Goal: Communication & Community: Answer question/provide support

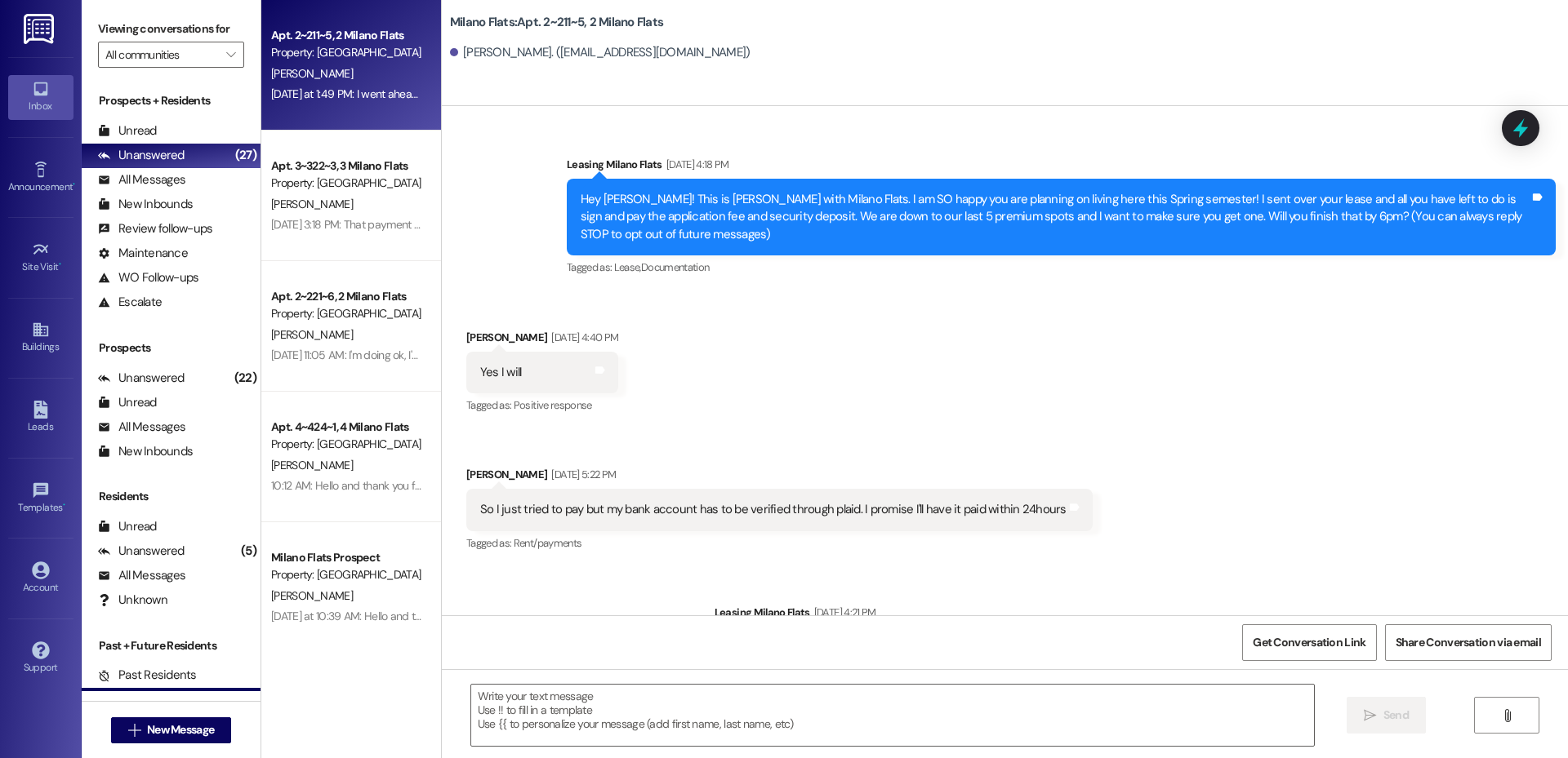
scroll to position [15962, 0]
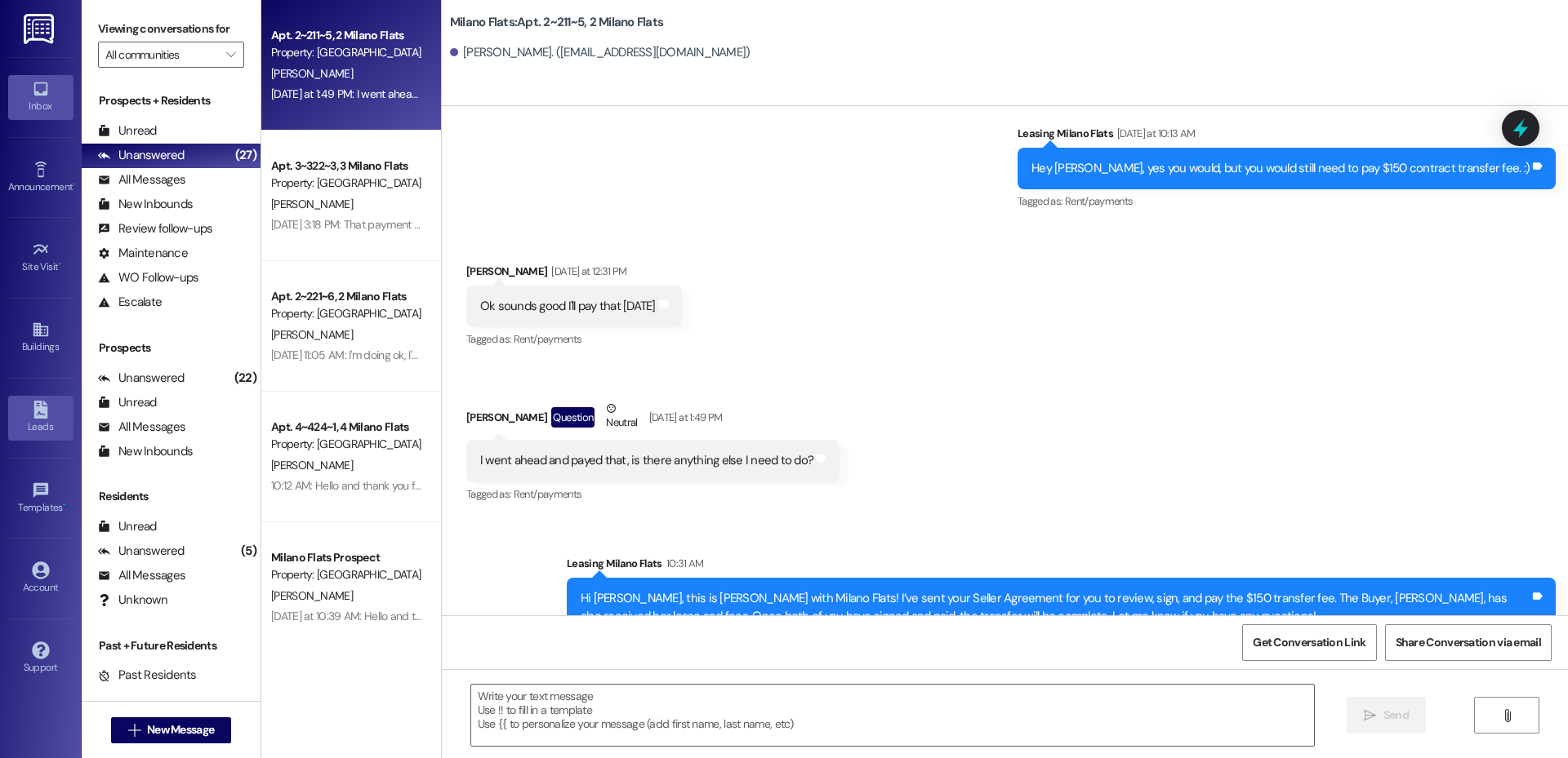
click at [57, 420] on div "Leads" at bounding box center [41, 427] width 81 height 16
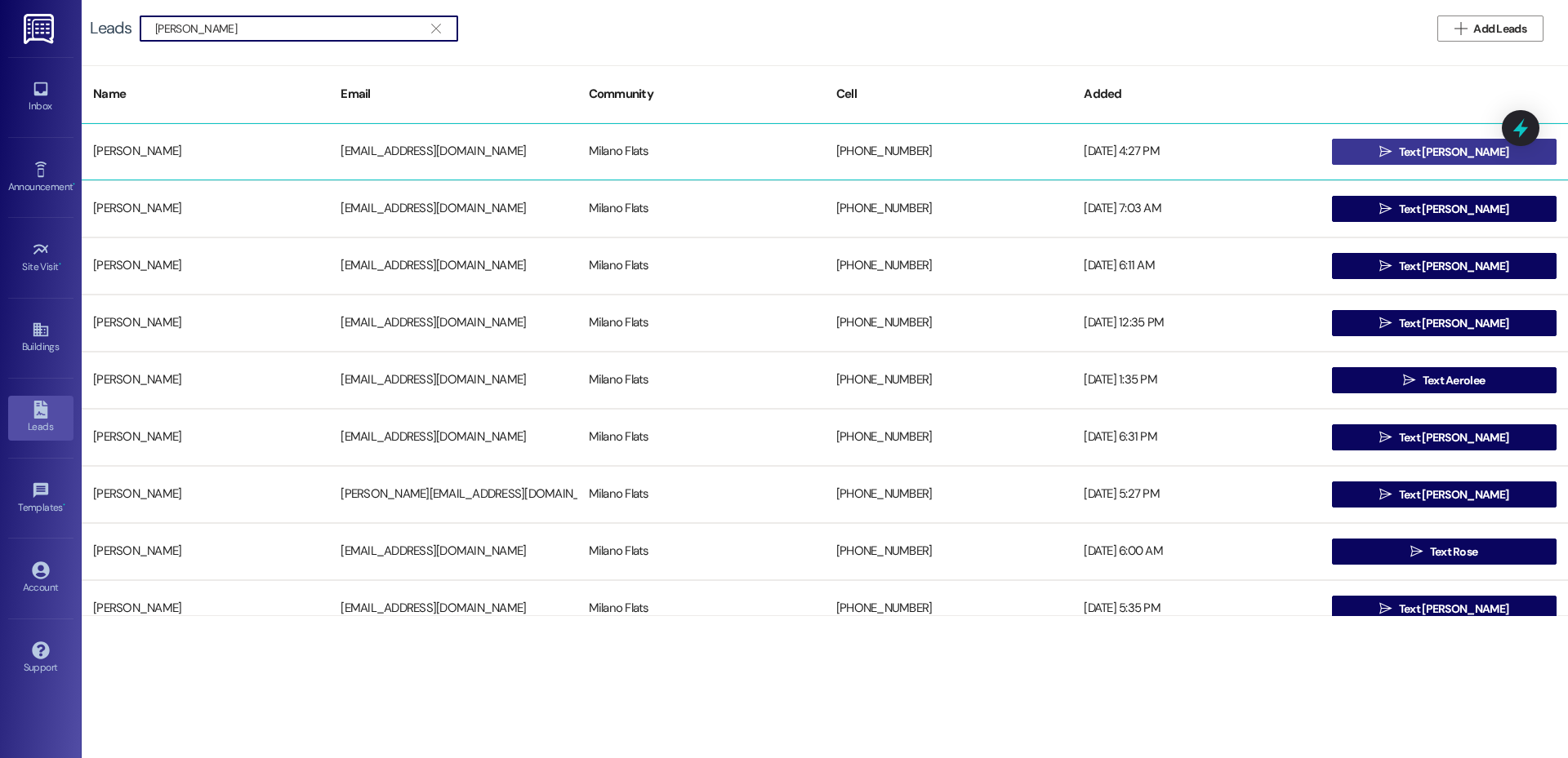
type input "[PERSON_NAME]"
click at [1448, 155] on span "Text [PERSON_NAME]" at bounding box center [1454, 152] width 110 height 17
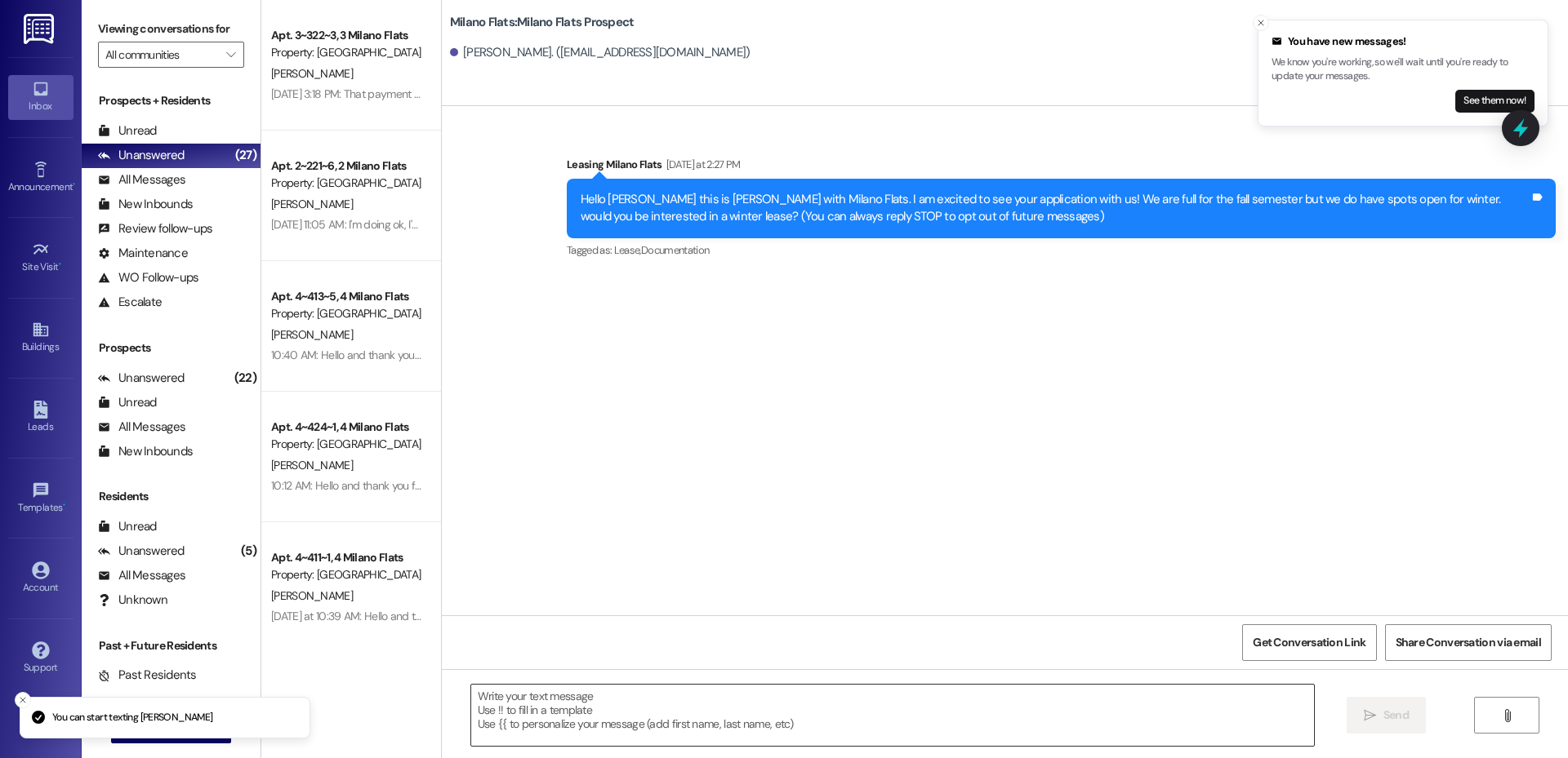
click at [659, 694] on textarea at bounding box center [893, 715] width 843 height 62
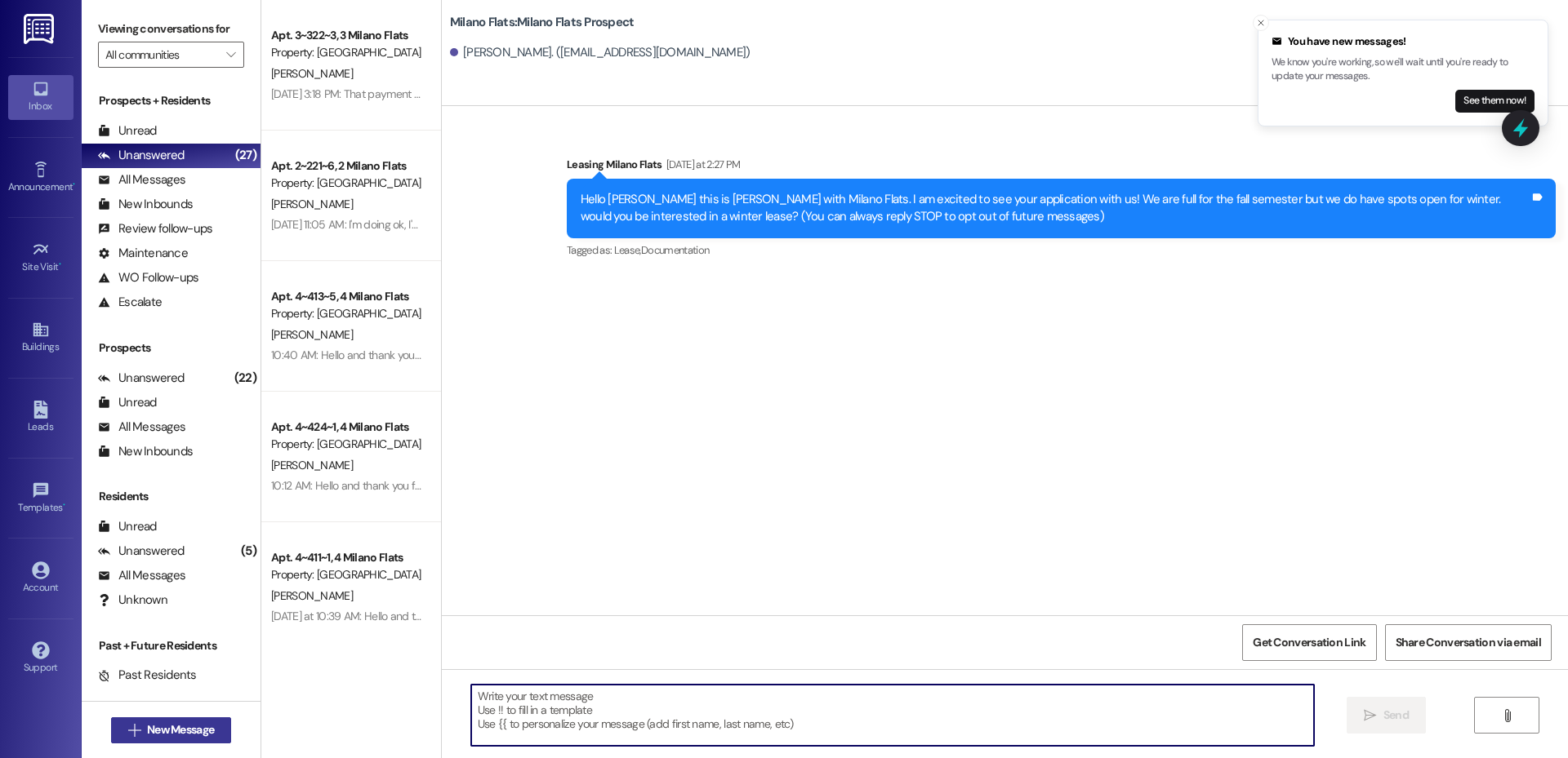
click at [183, 724] on span "New Message" at bounding box center [180, 731] width 67 height 17
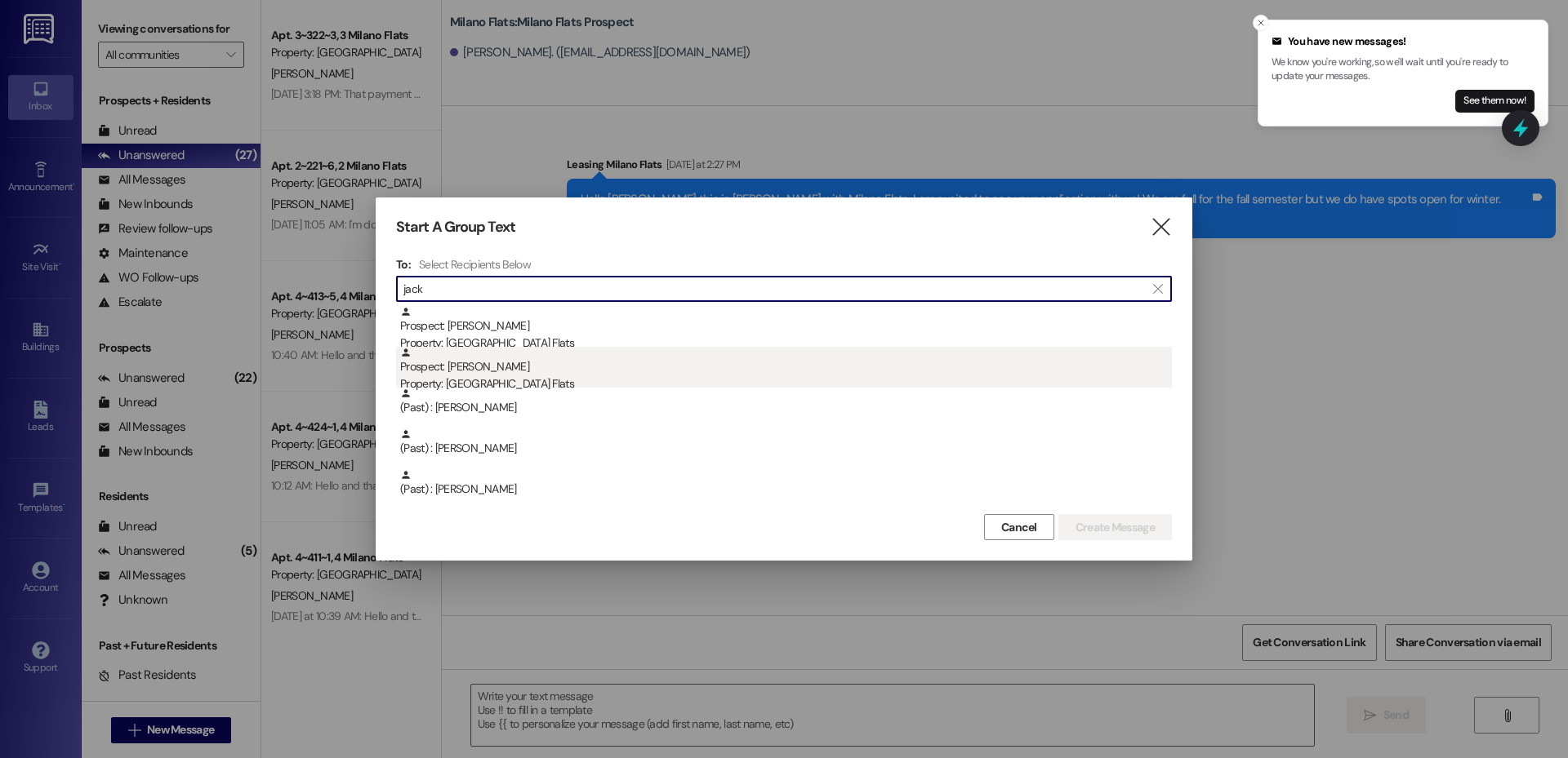
type input "jack"
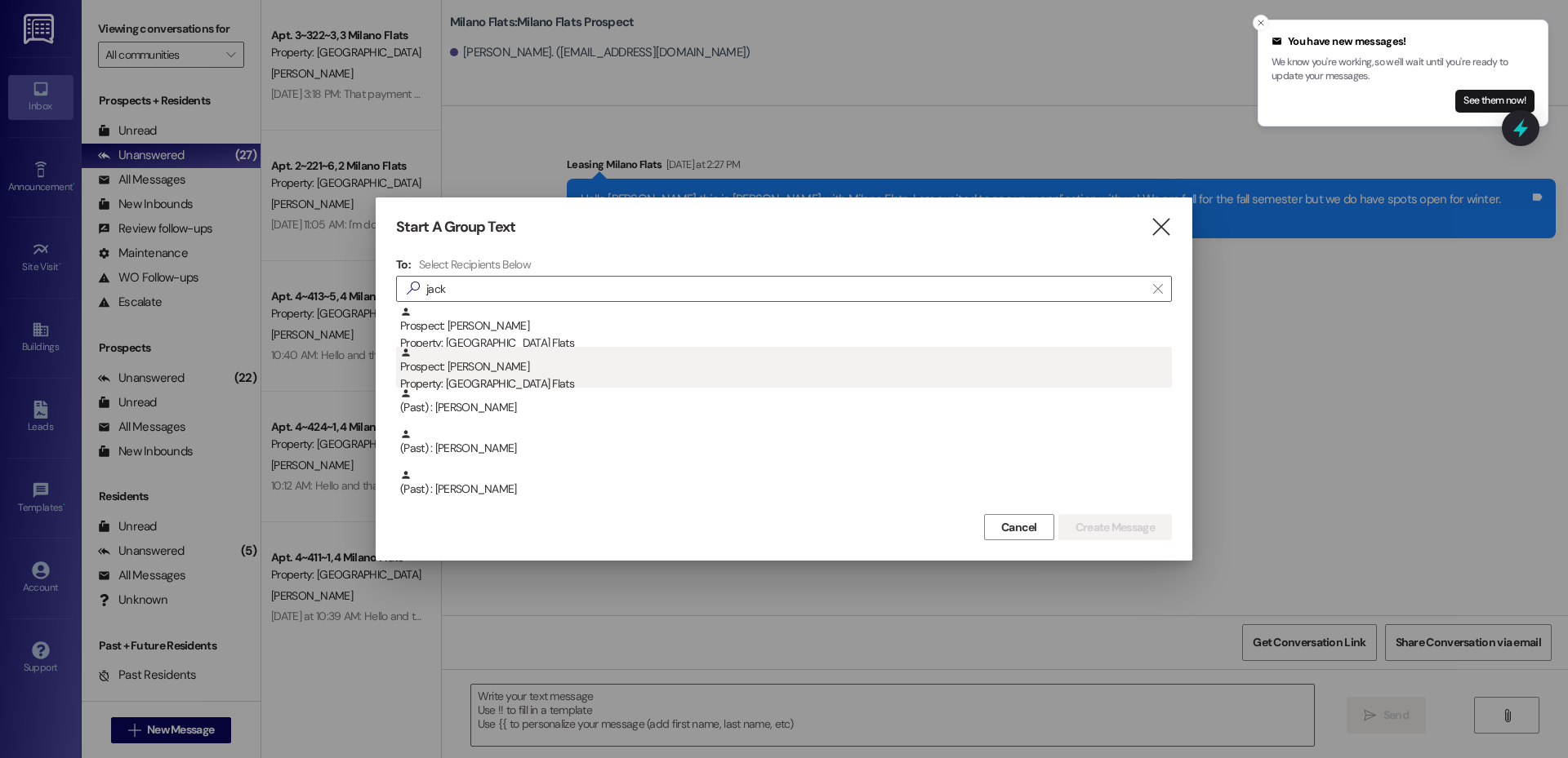
click at [473, 385] on div "Property: [GEOGRAPHIC_DATA] Flats" at bounding box center [786, 384] width 772 height 17
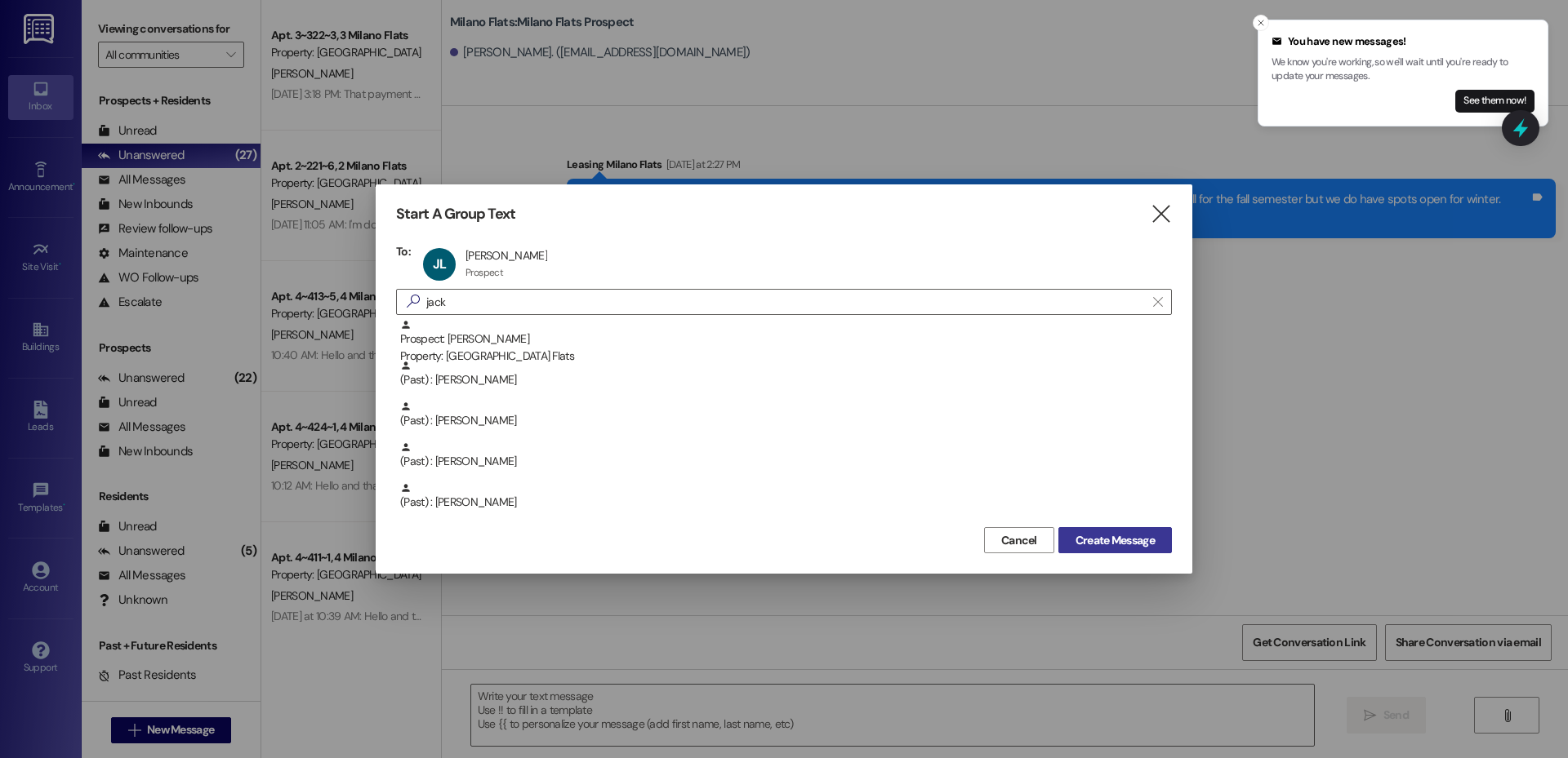
click at [1090, 533] on span "Create Message" at bounding box center [1115, 541] width 80 height 17
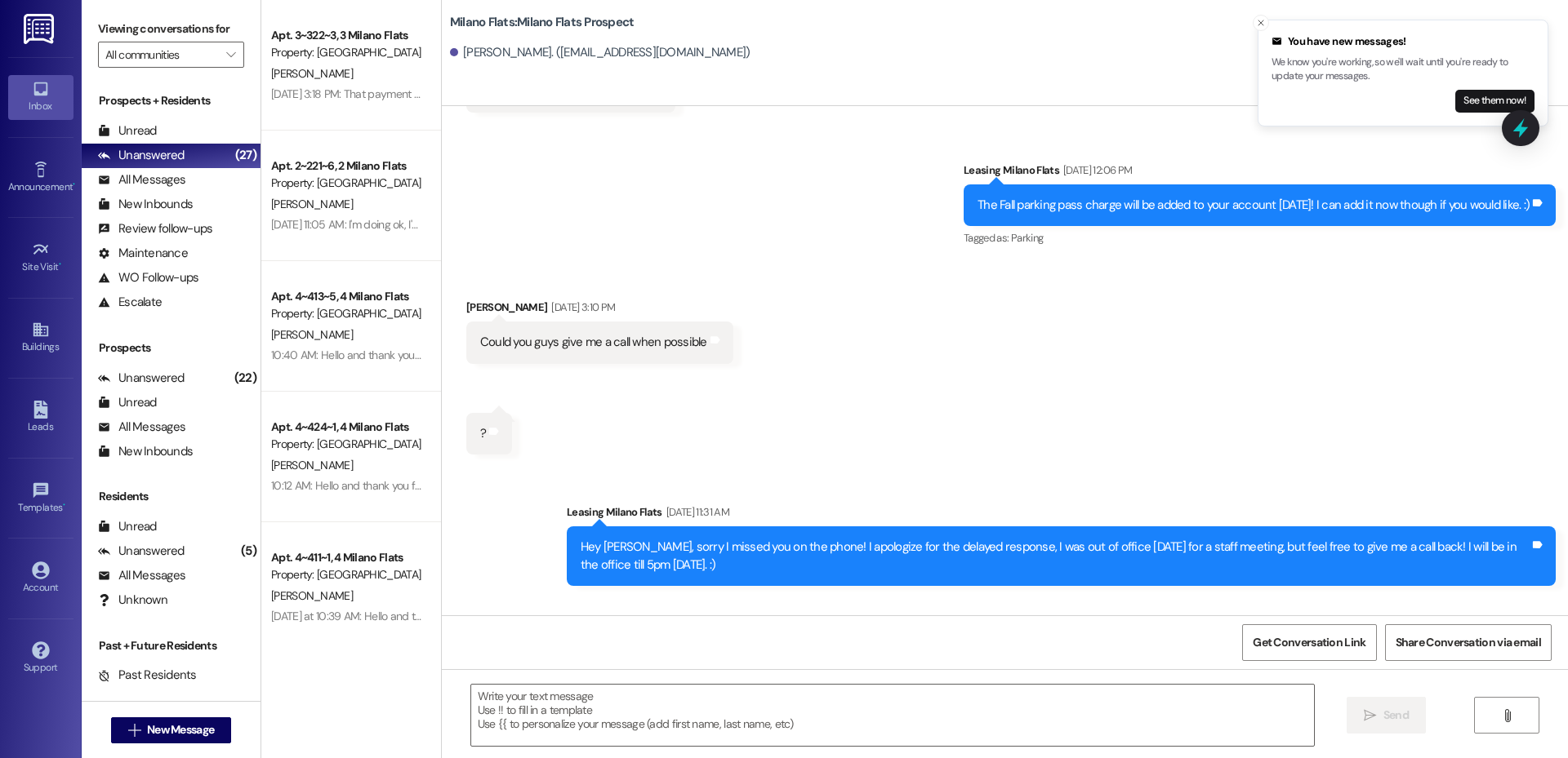
scroll to position [4563, 0]
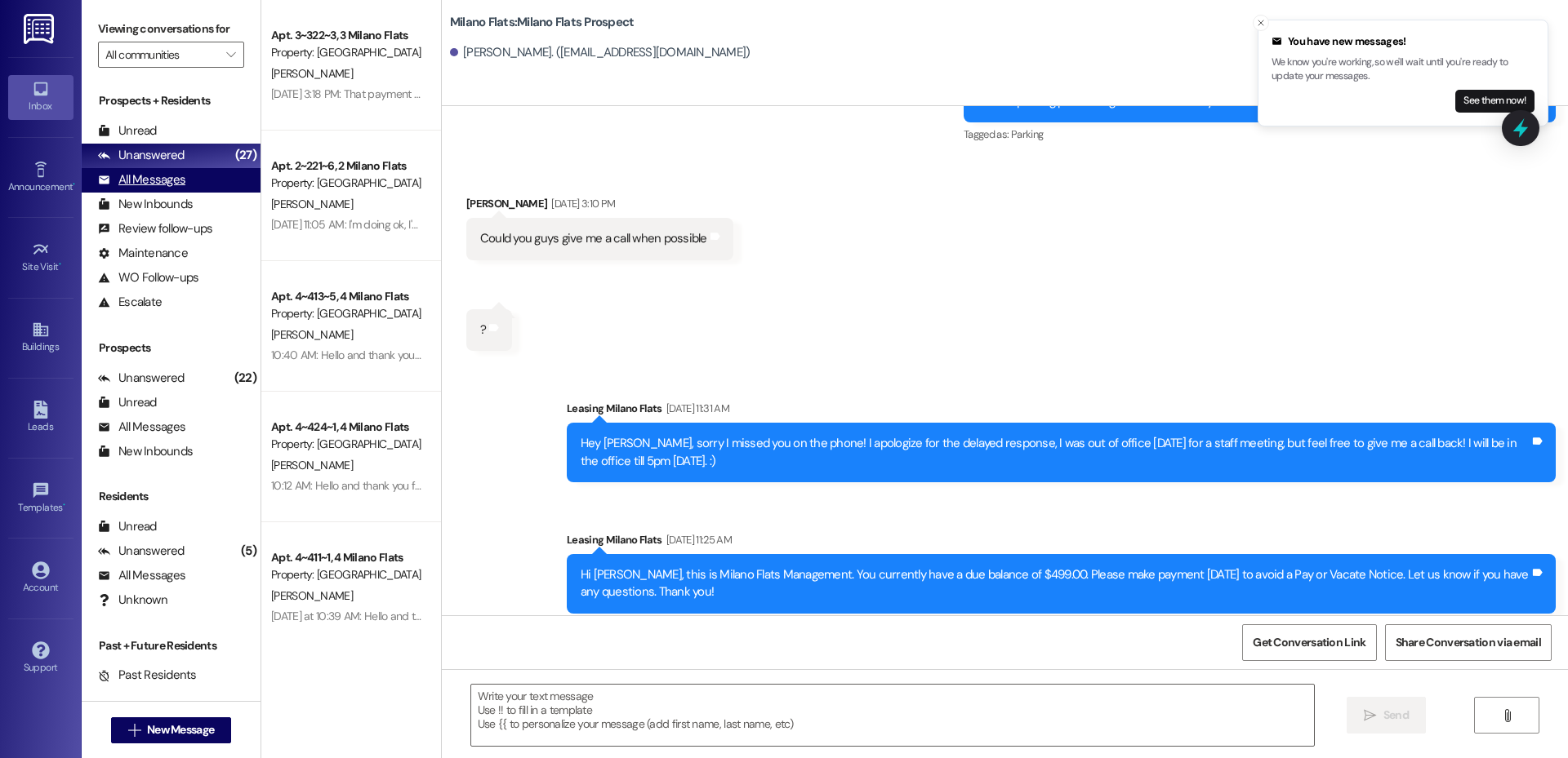
click at [141, 171] on div "All Messages" at bounding box center [142, 180] width 87 height 17
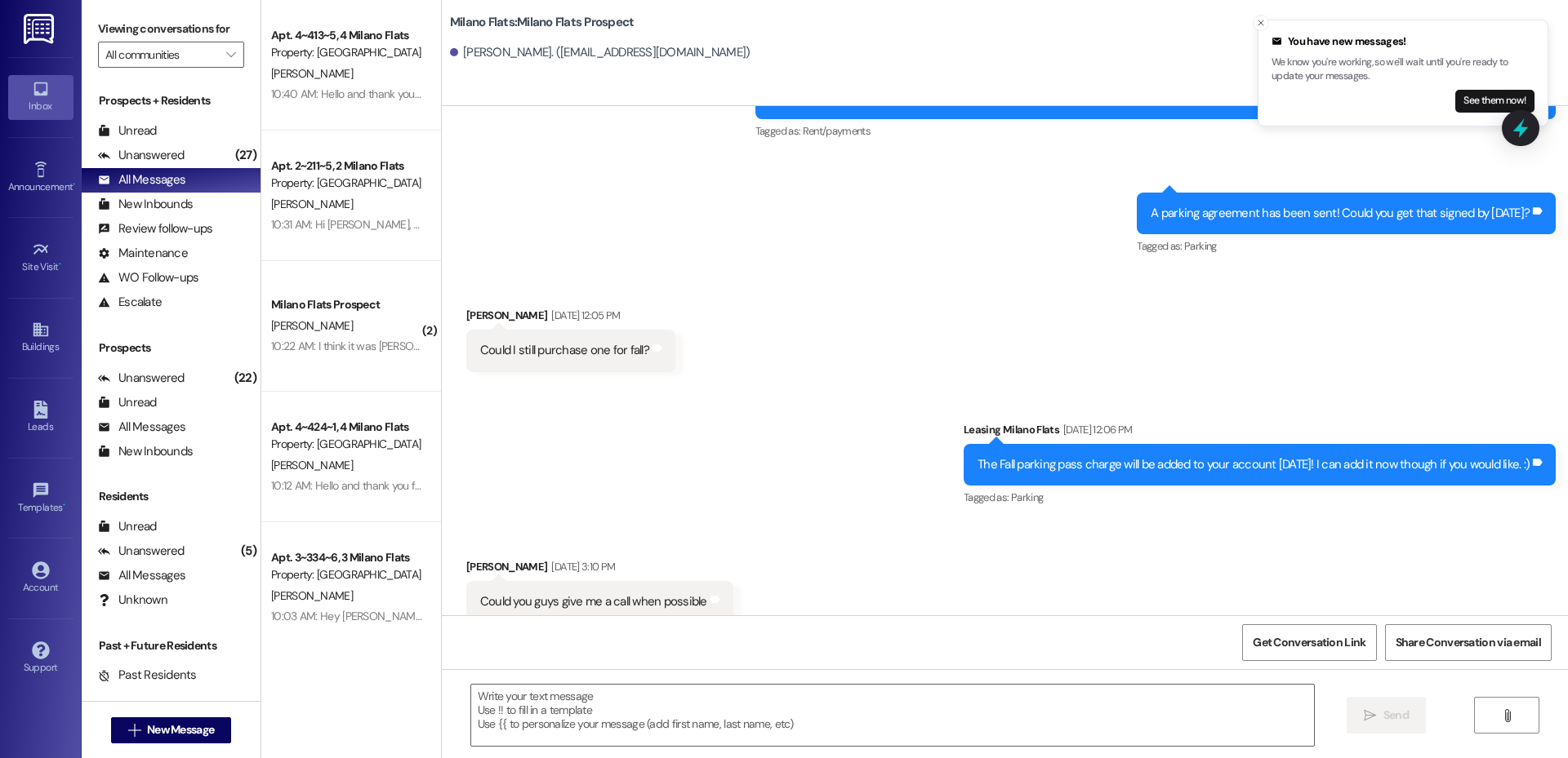
scroll to position [4275, 0]
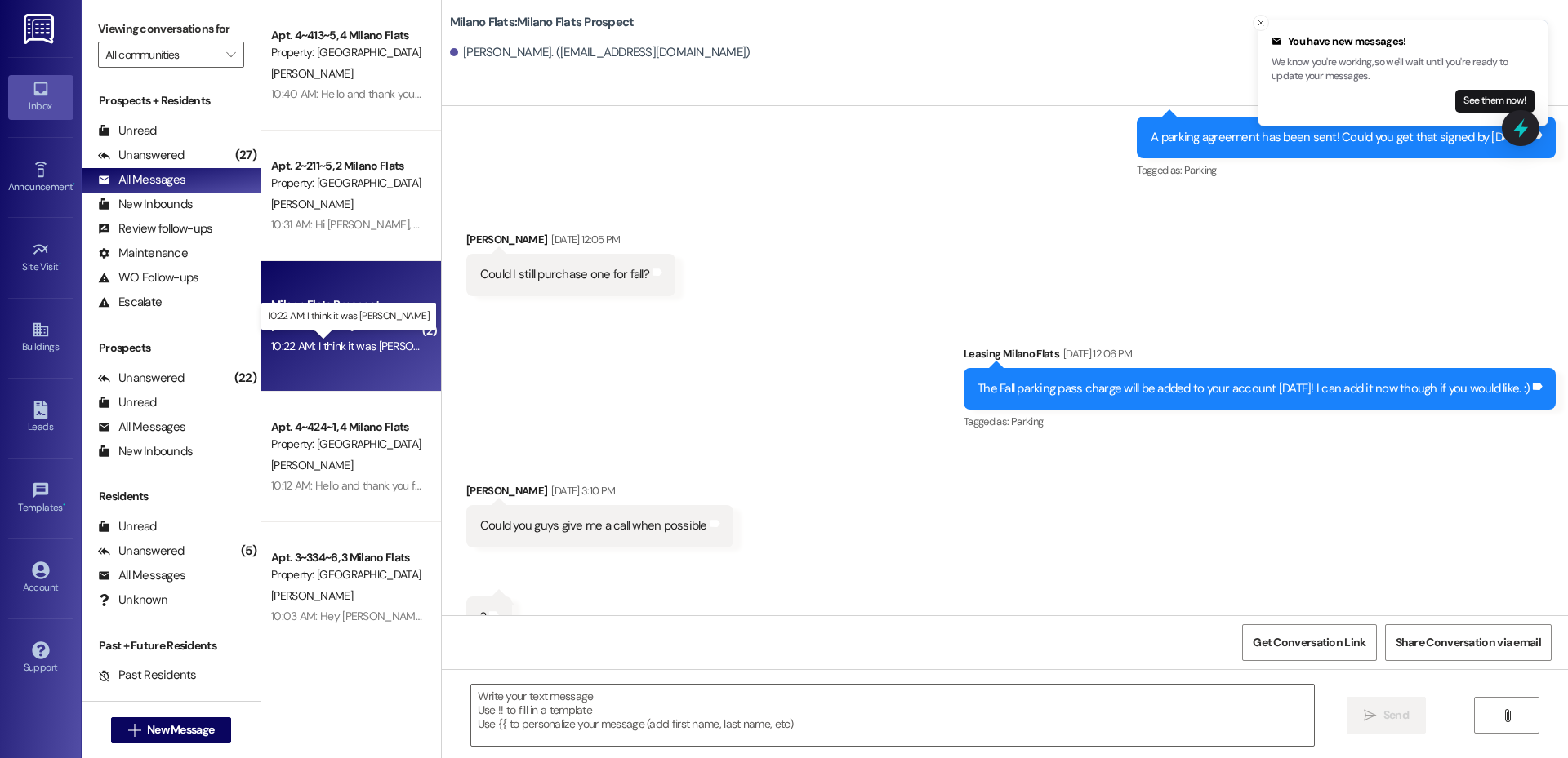
click at [371, 344] on div "10:22 AM: I think it was [PERSON_NAME] 10:22 AM: I think it was [PERSON_NAME]" at bounding box center [365, 346] width 188 height 15
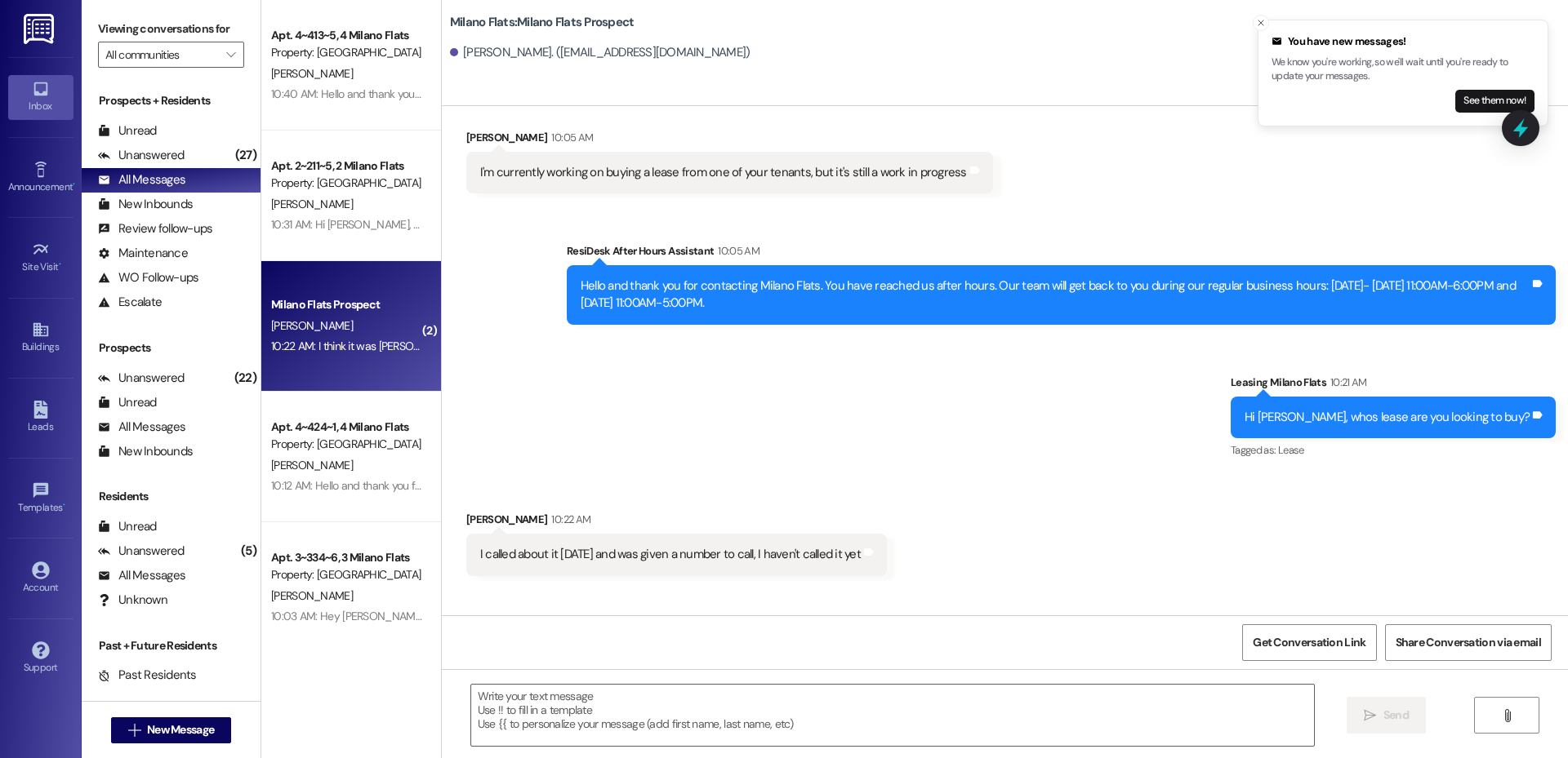
scroll to position [265, 0]
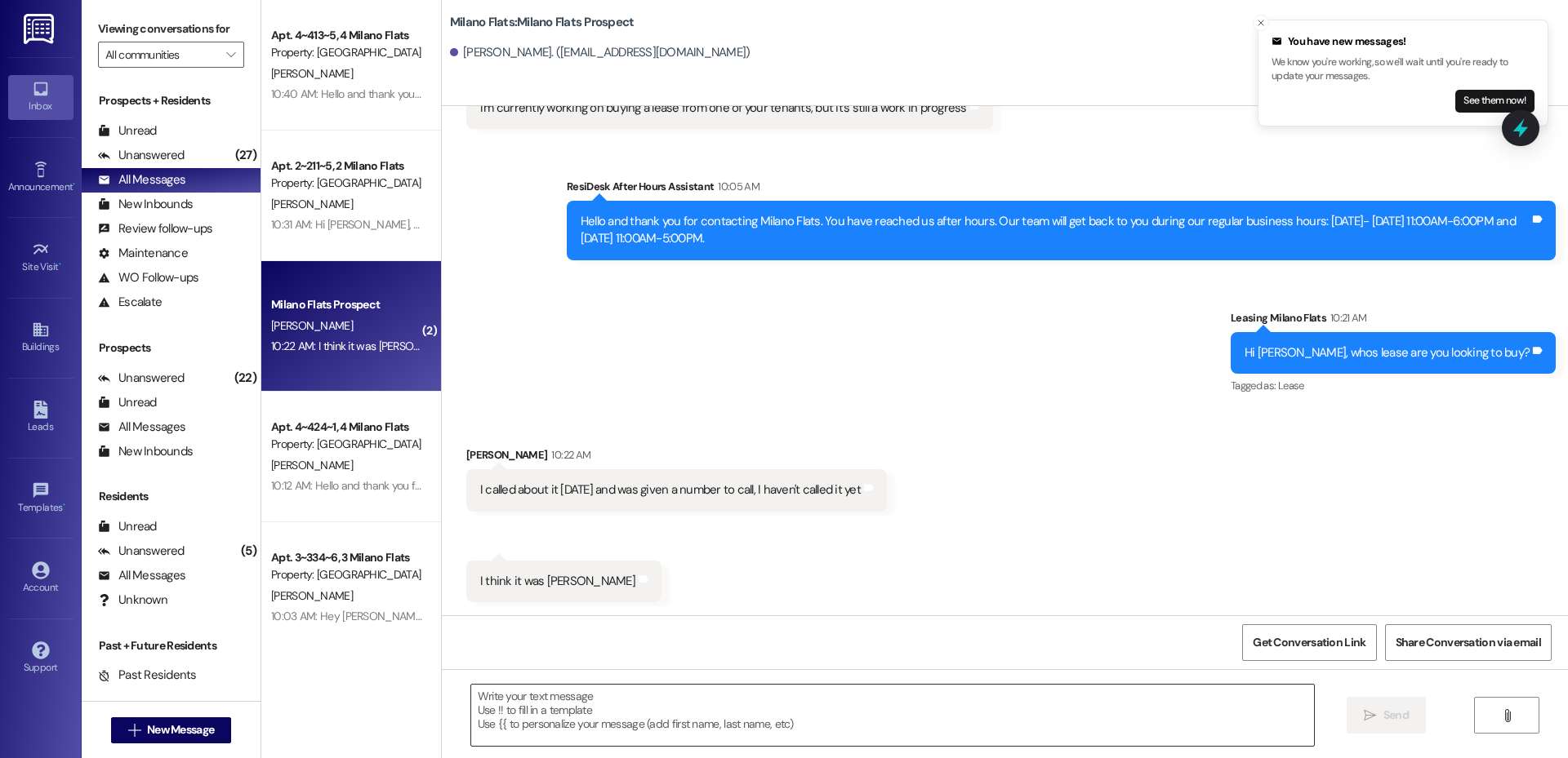
click at [652, 733] on textarea at bounding box center [893, 715] width 843 height 62
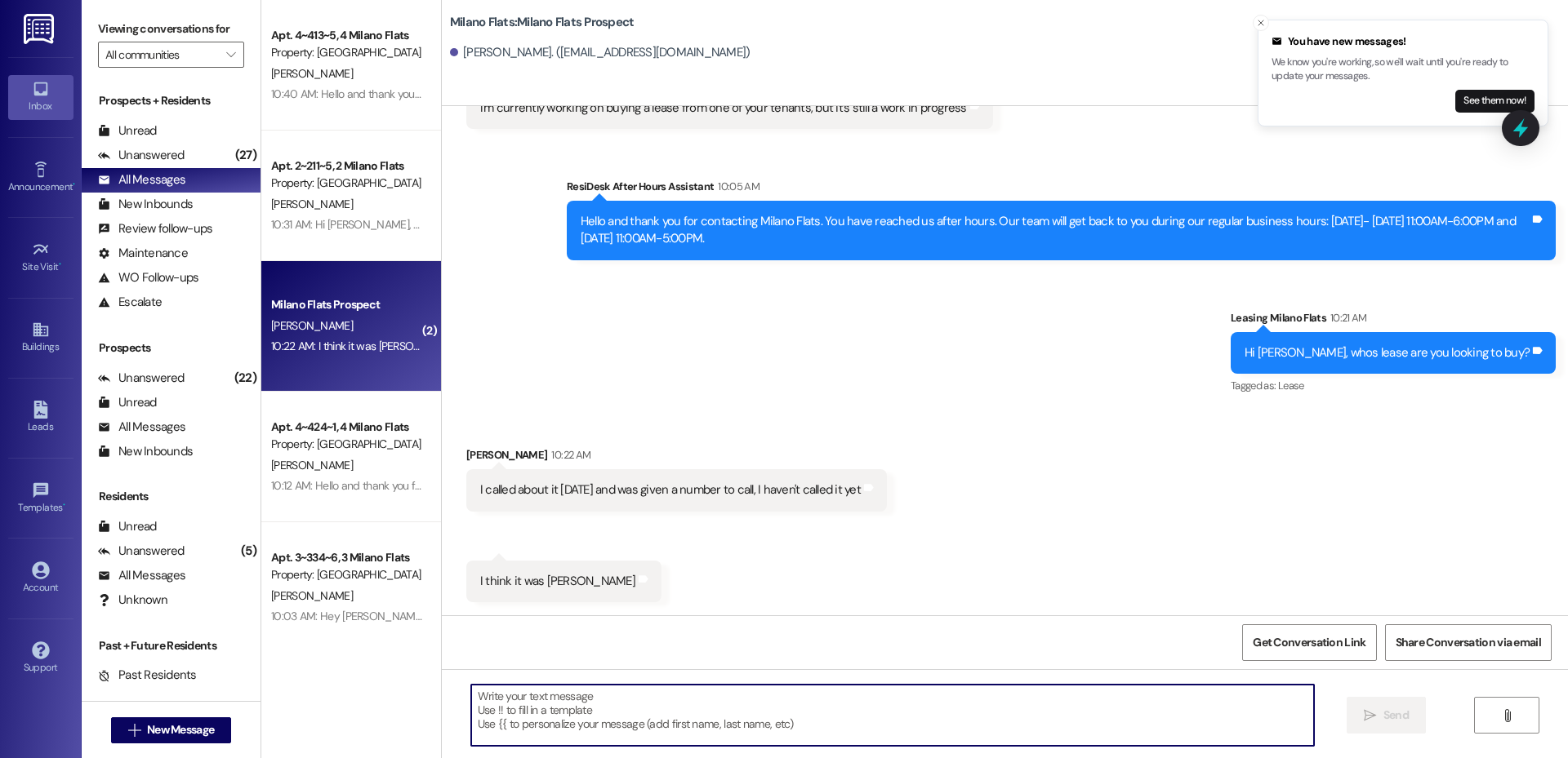
click at [665, 703] on textarea at bounding box center [893, 715] width 843 height 62
click at [633, 688] on textarea at bounding box center [893, 715] width 843 height 62
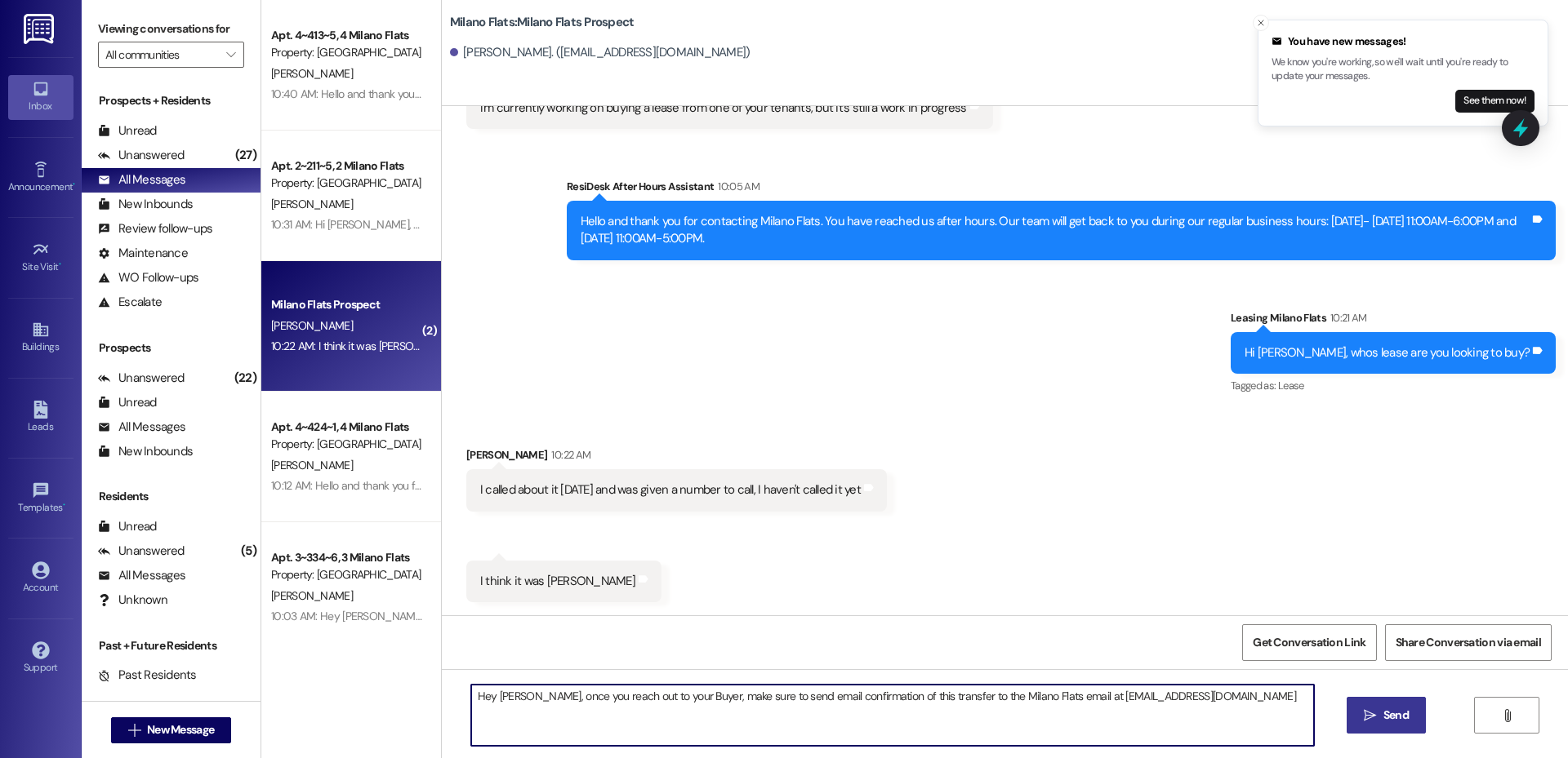
type textarea "Hey [PERSON_NAME], once you reach out to your Buyer, make sure to send email co…"
click at [1359, 714] on button " Send" at bounding box center [1387, 715] width 80 height 37
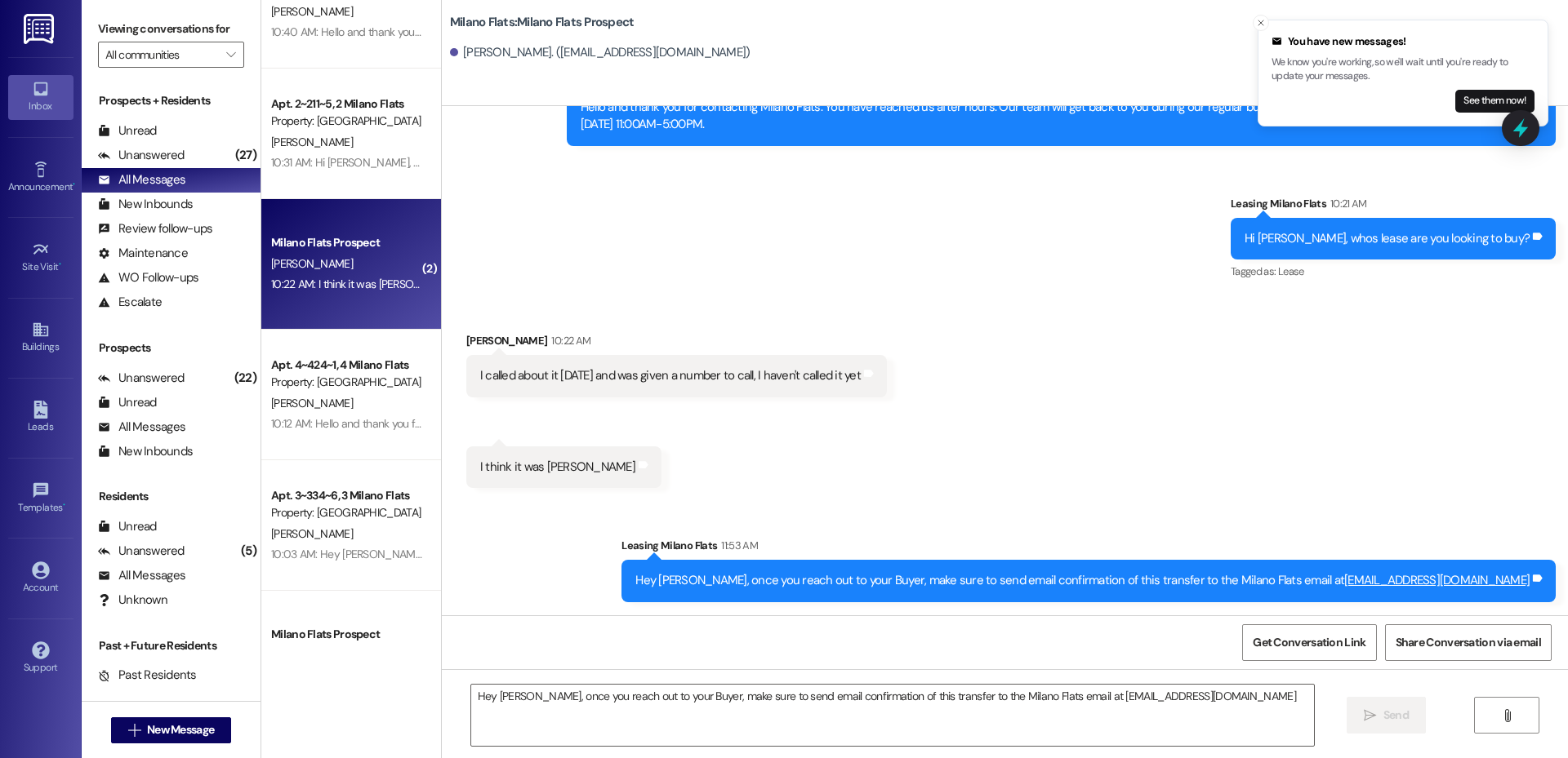
scroll to position [0, 0]
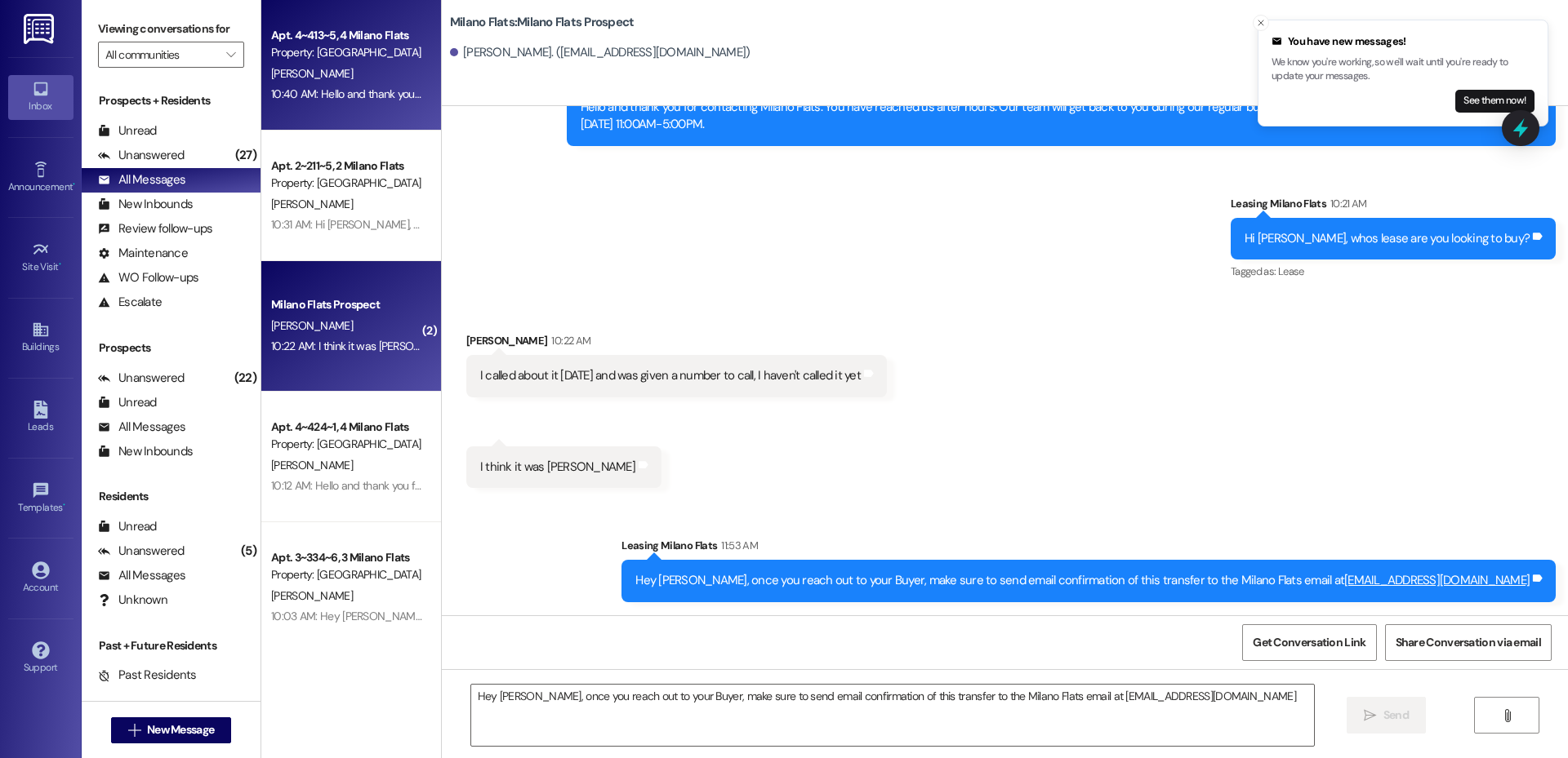
click at [378, 86] on div "10:40 AM: Hello and thank you for contacting Milano Flats. You have reached us …" at bounding box center [787, 94] width 1033 height 15
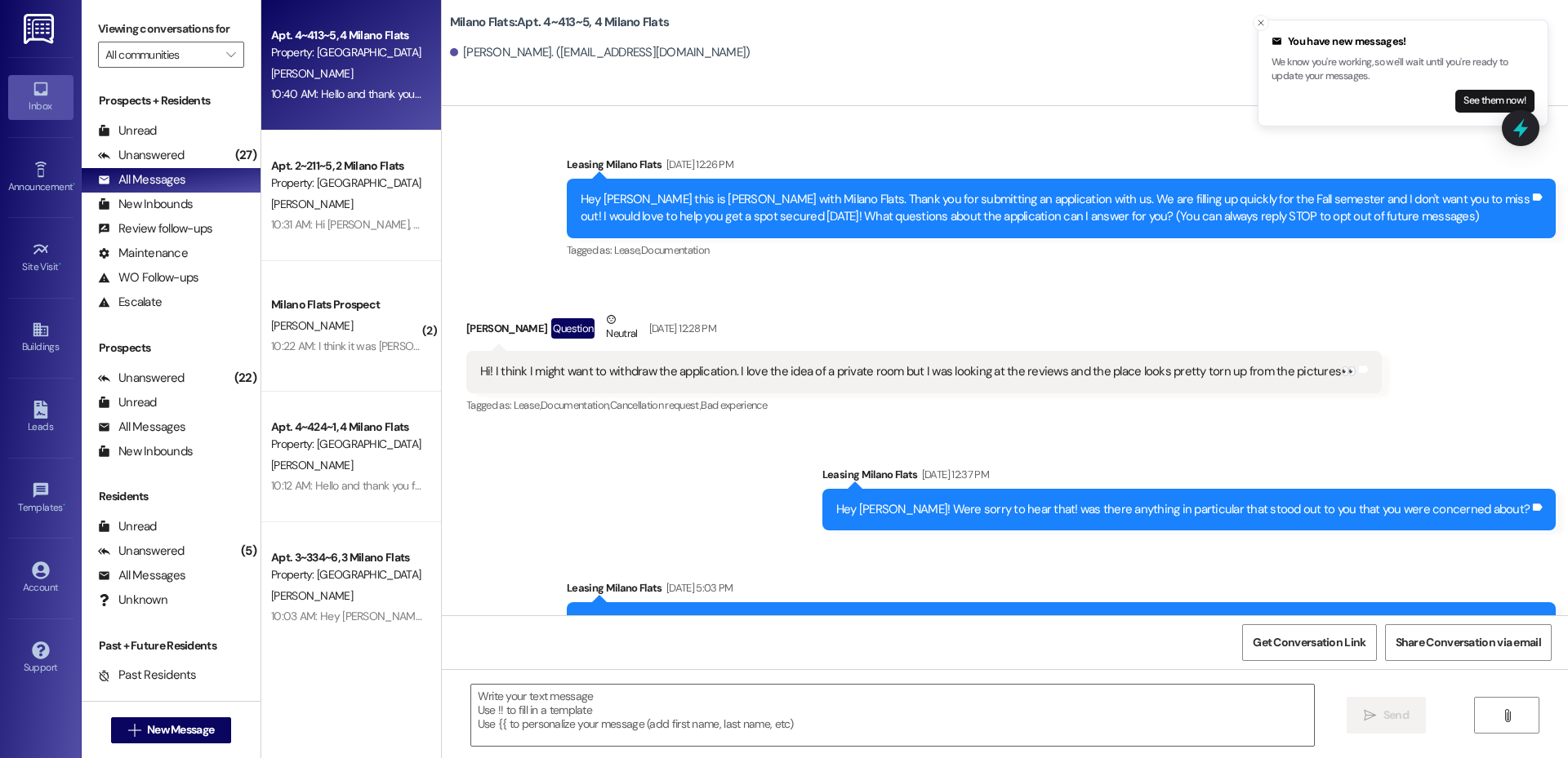
scroll to position [54446, 0]
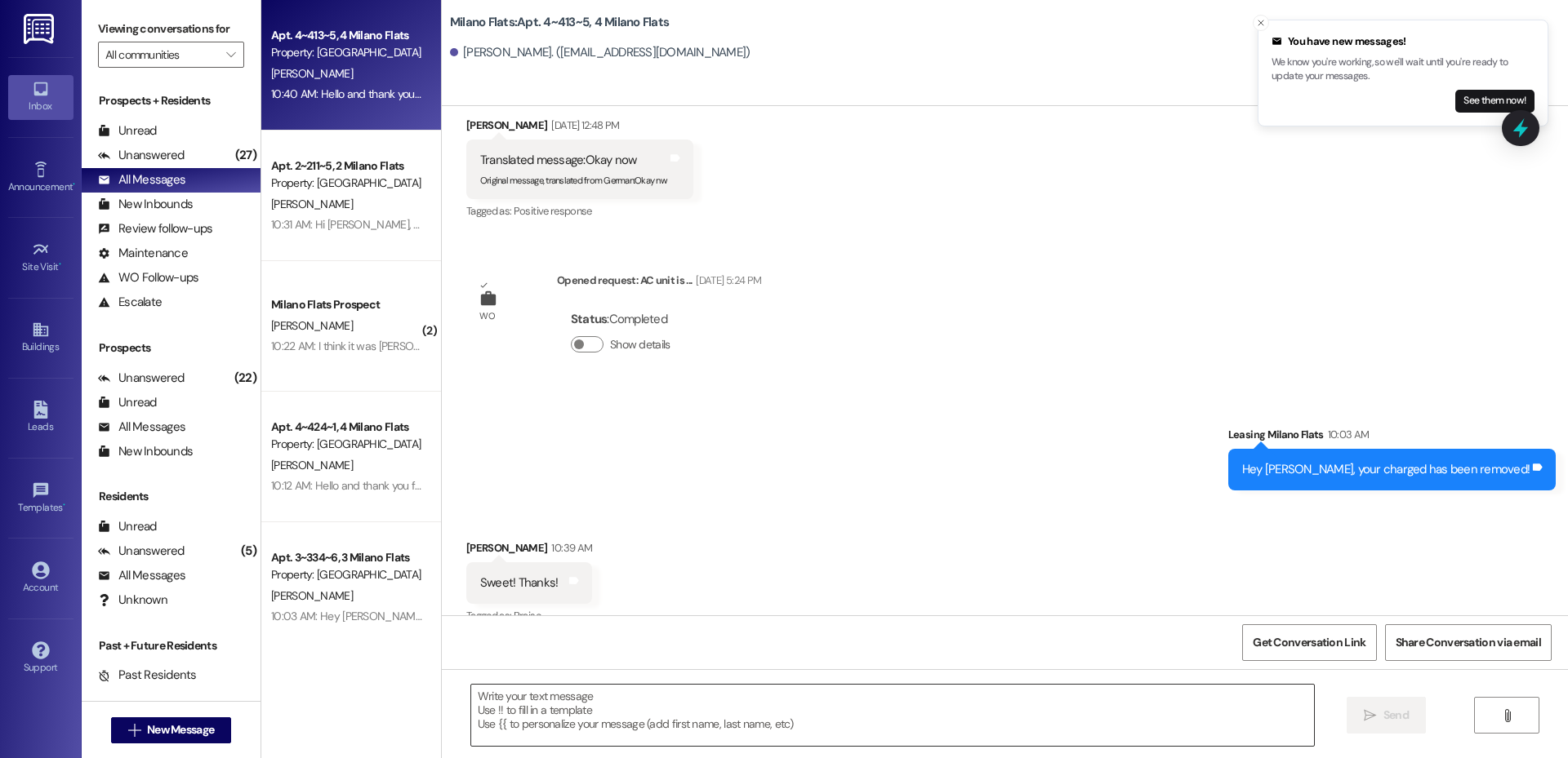
click at [693, 705] on textarea at bounding box center [893, 715] width 843 height 62
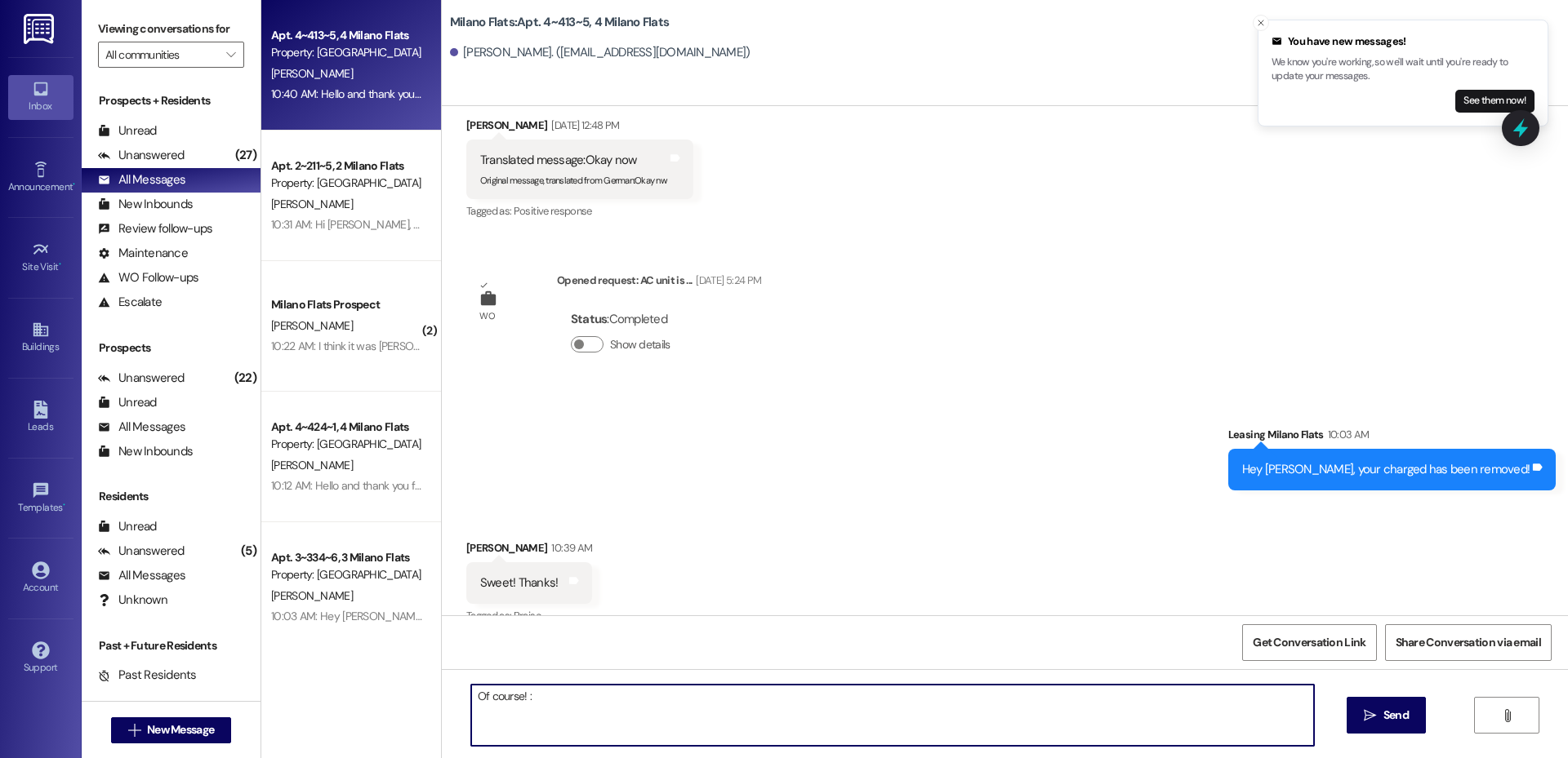
type textarea "Of course! :)"
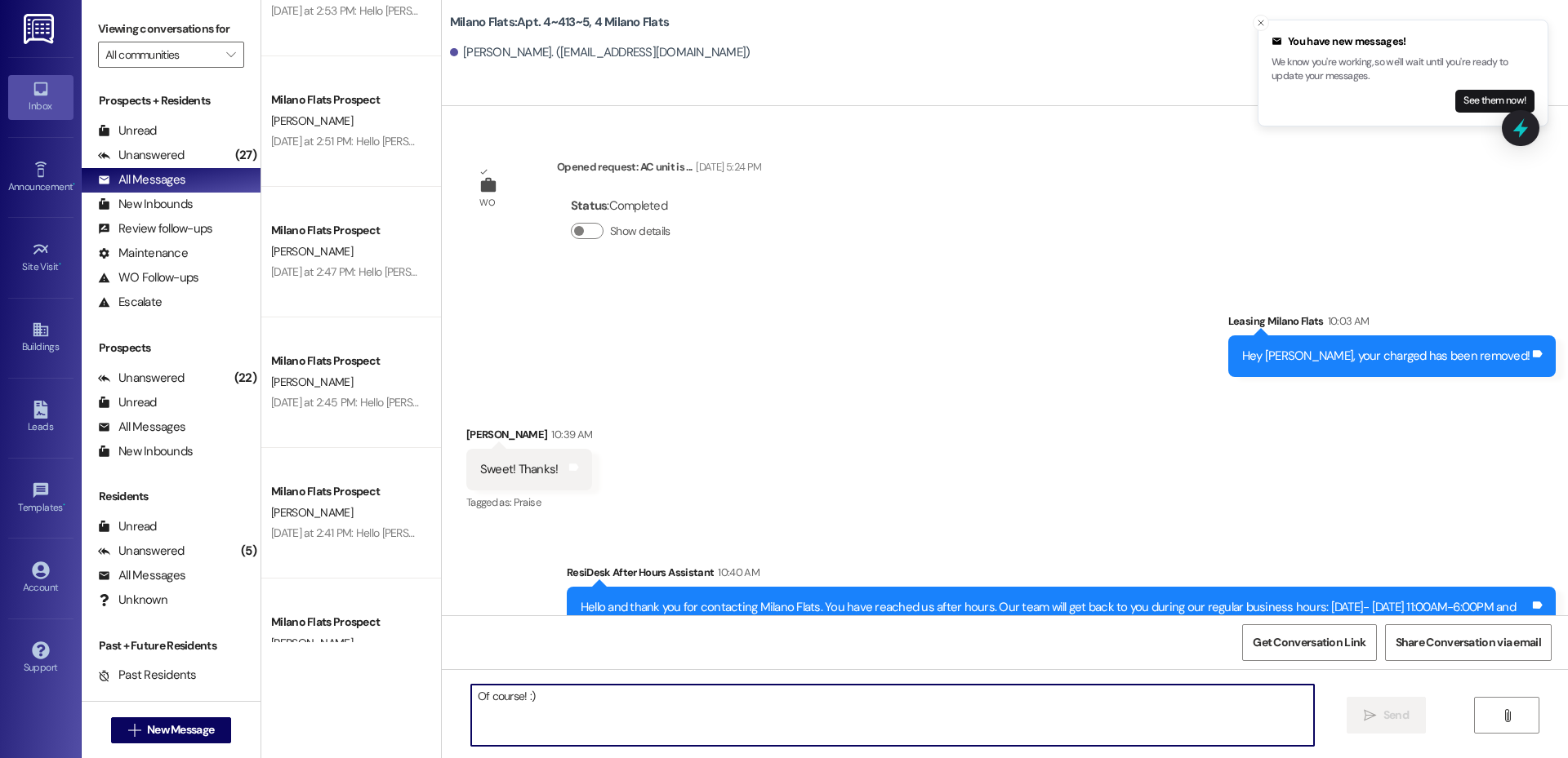
scroll to position [2096, 0]
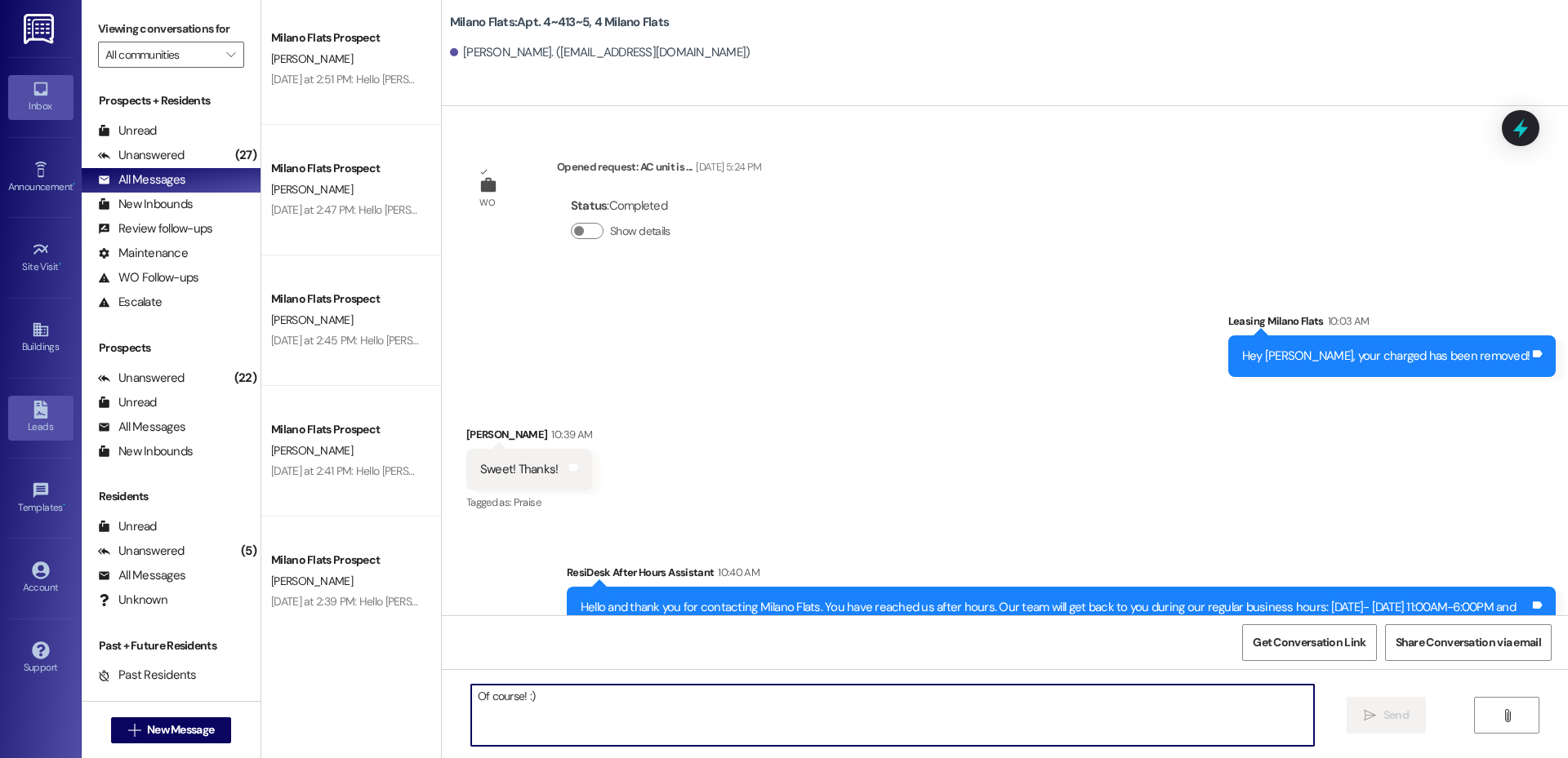
click at [40, 414] on icon at bounding box center [40, 410] width 14 height 18
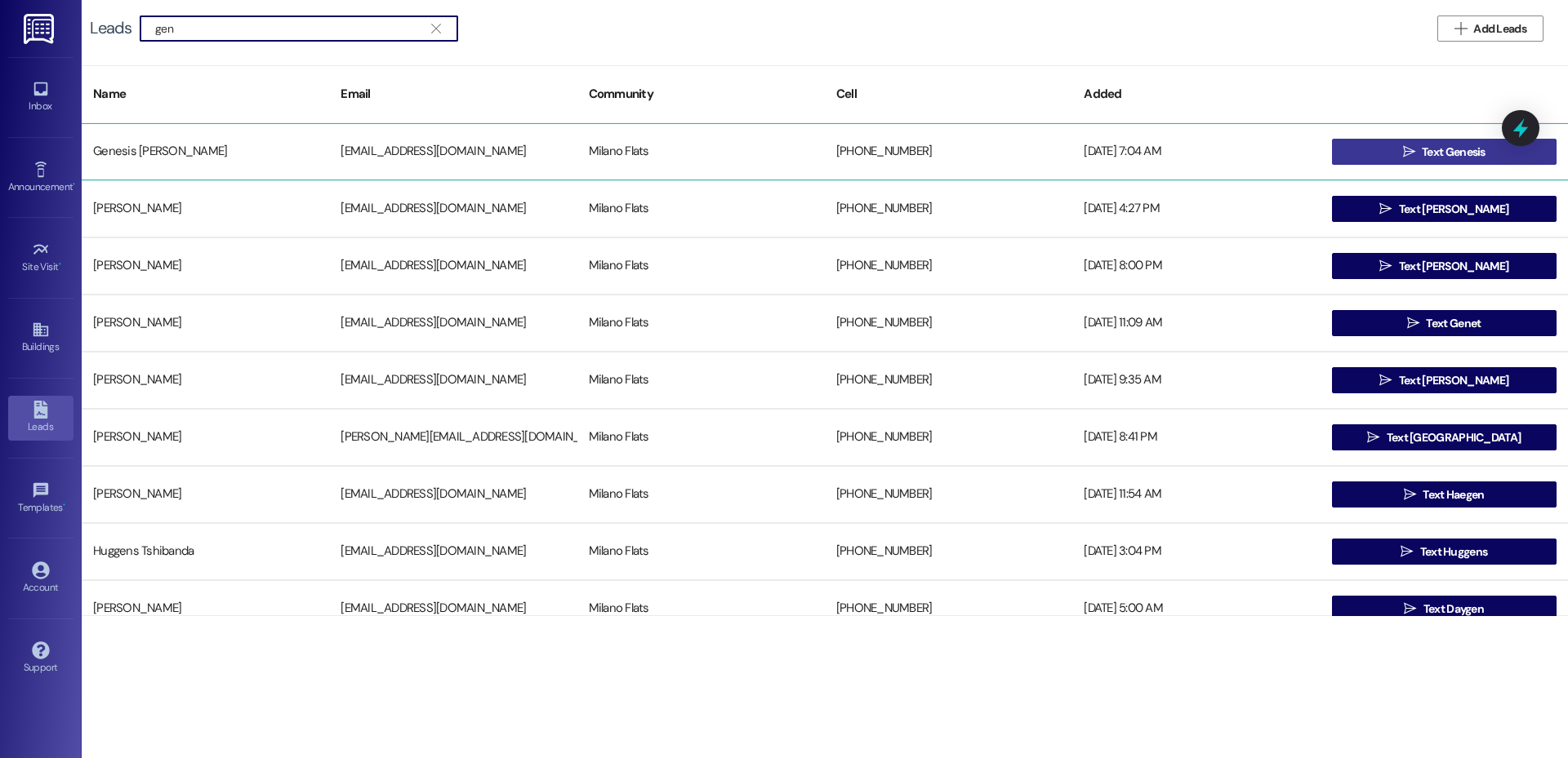
type input "gen"
click at [1411, 154] on span " Text Genesis" at bounding box center [1445, 152] width 89 height 25
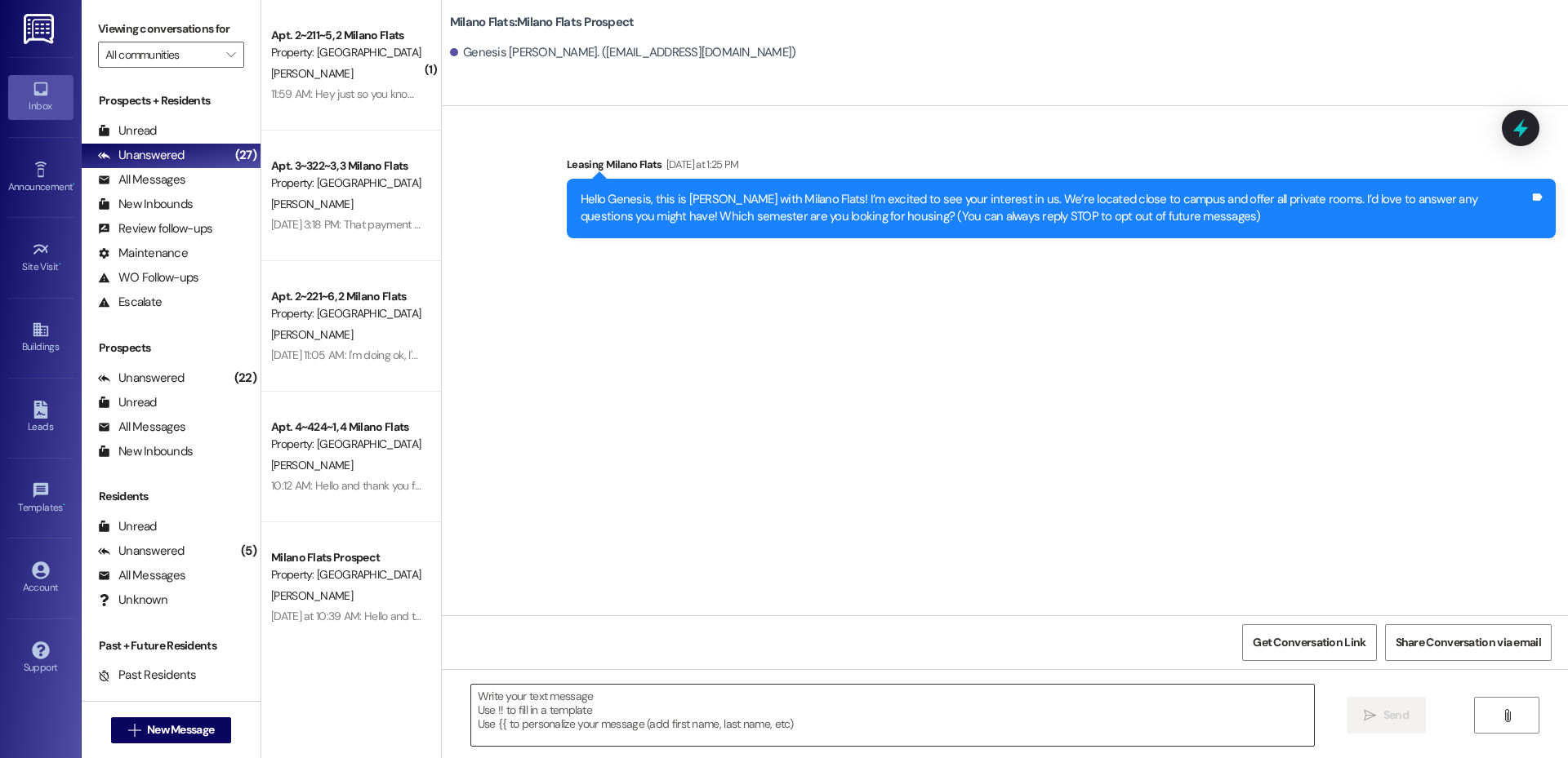
click at [568, 705] on textarea at bounding box center [893, 715] width 843 height 62
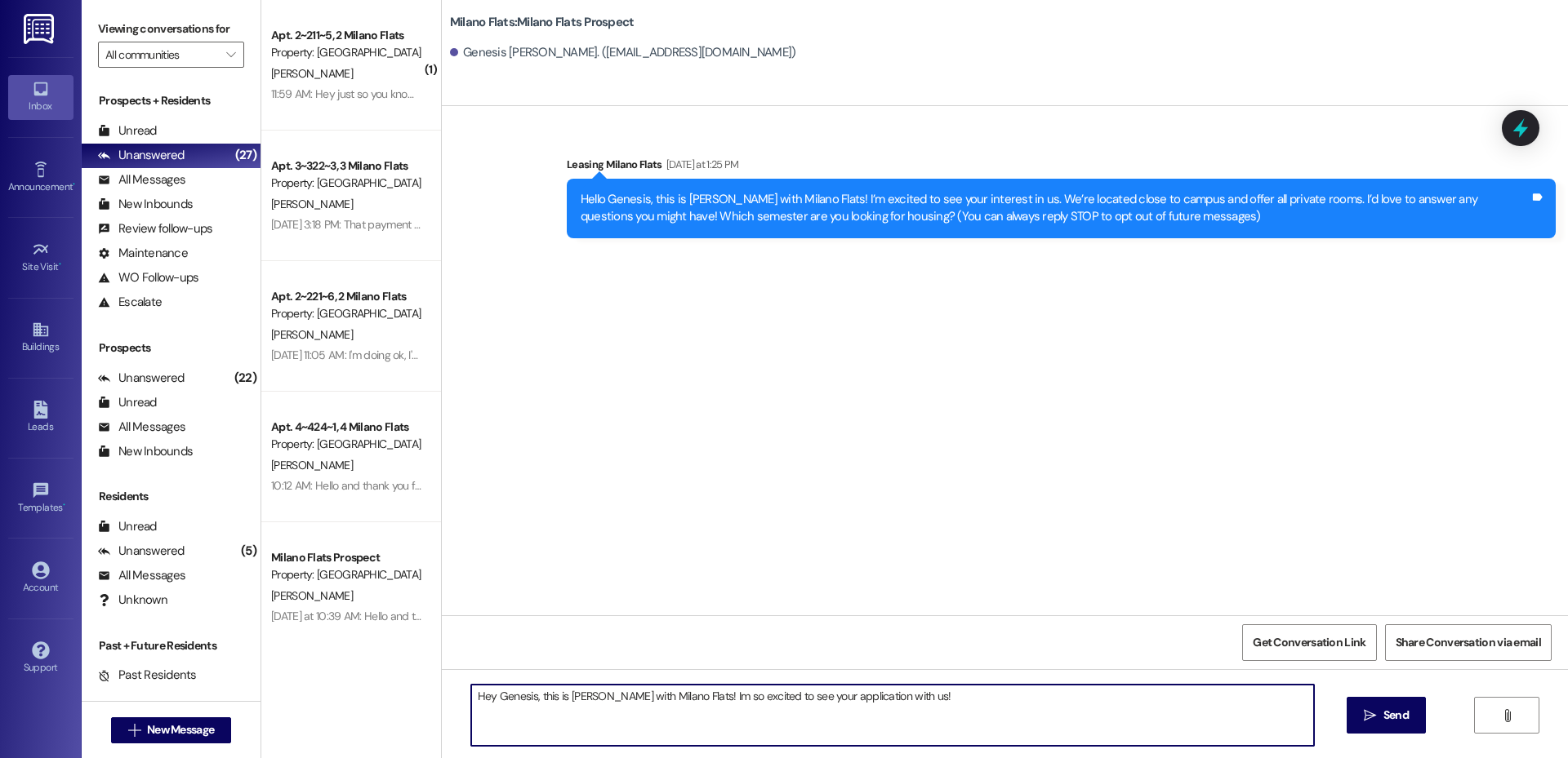
click at [658, 701] on textarea "Hey Genesis, this is [PERSON_NAME] with Milano Flats! Im so excited to see your…" at bounding box center [893, 715] width 843 height 62
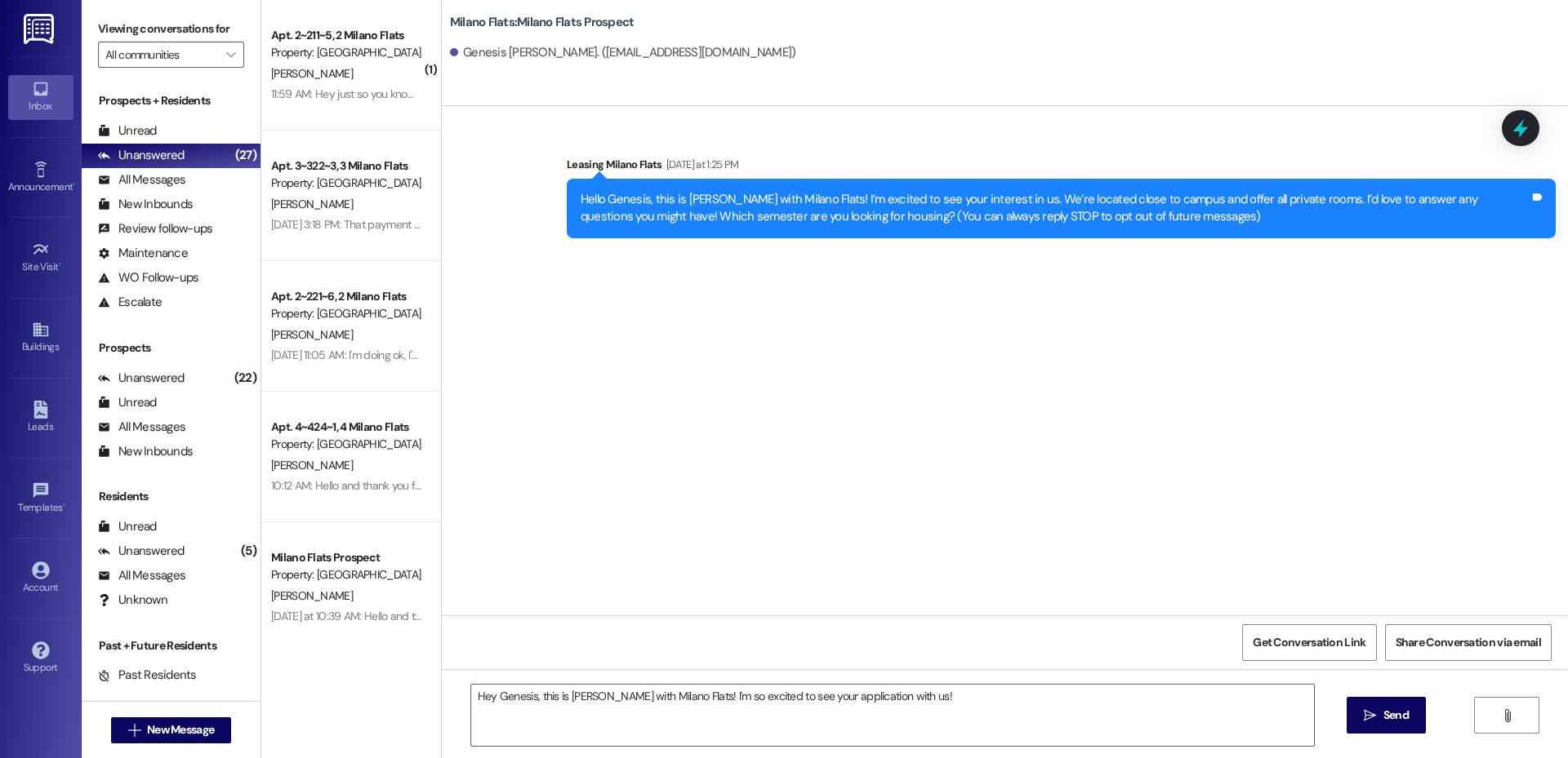
click at [908, 679] on div "Hey Genesis, this is [PERSON_NAME] with Milano Flats! I'm so excited to see you…" at bounding box center [1006, 730] width 1127 height 122
click at [914, 706] on textarea "Hey Genesis, this is [PERSON_NAME] with Milano Flats! I'm so excited to see you…" at bounding box center [893, 715] width 843 height 62
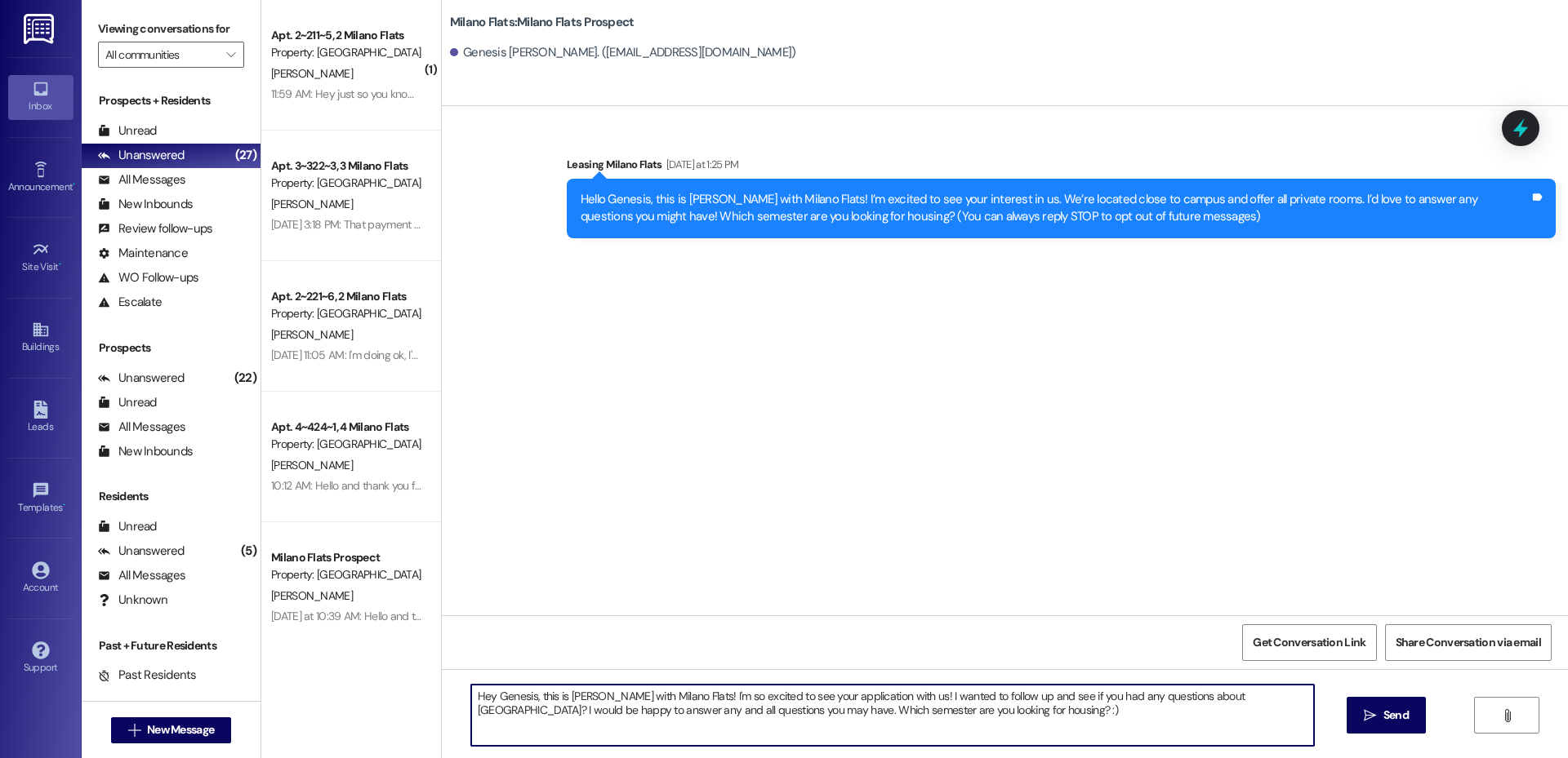
type textarea "Hey Genesis, this is [PERSON_NAME] with Milano Flats! I'm so excited to see you…"
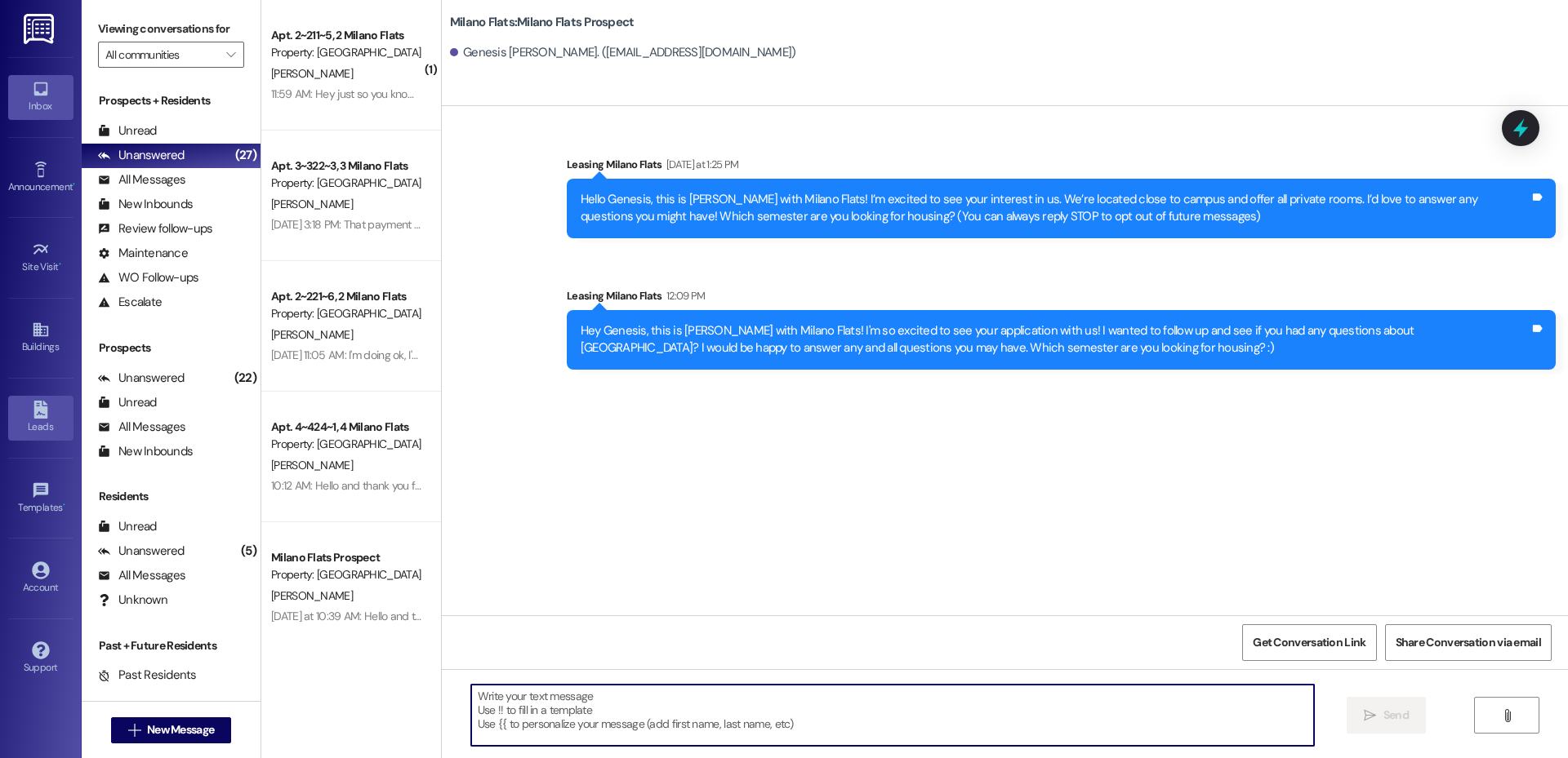
click at [23, 420] on div "Leads" at bounding box center [41, 427] width 81 height 16
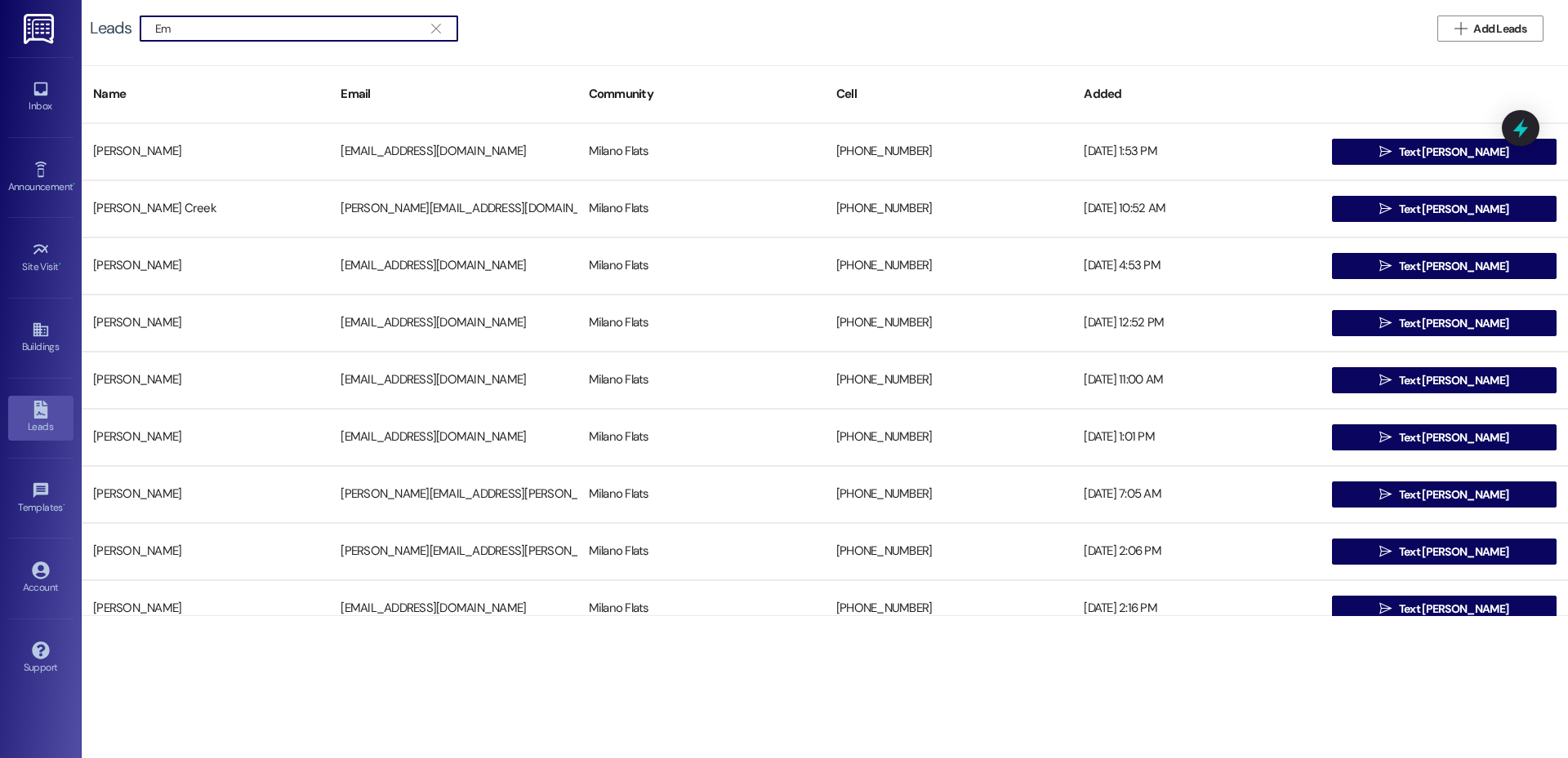
type input "E"
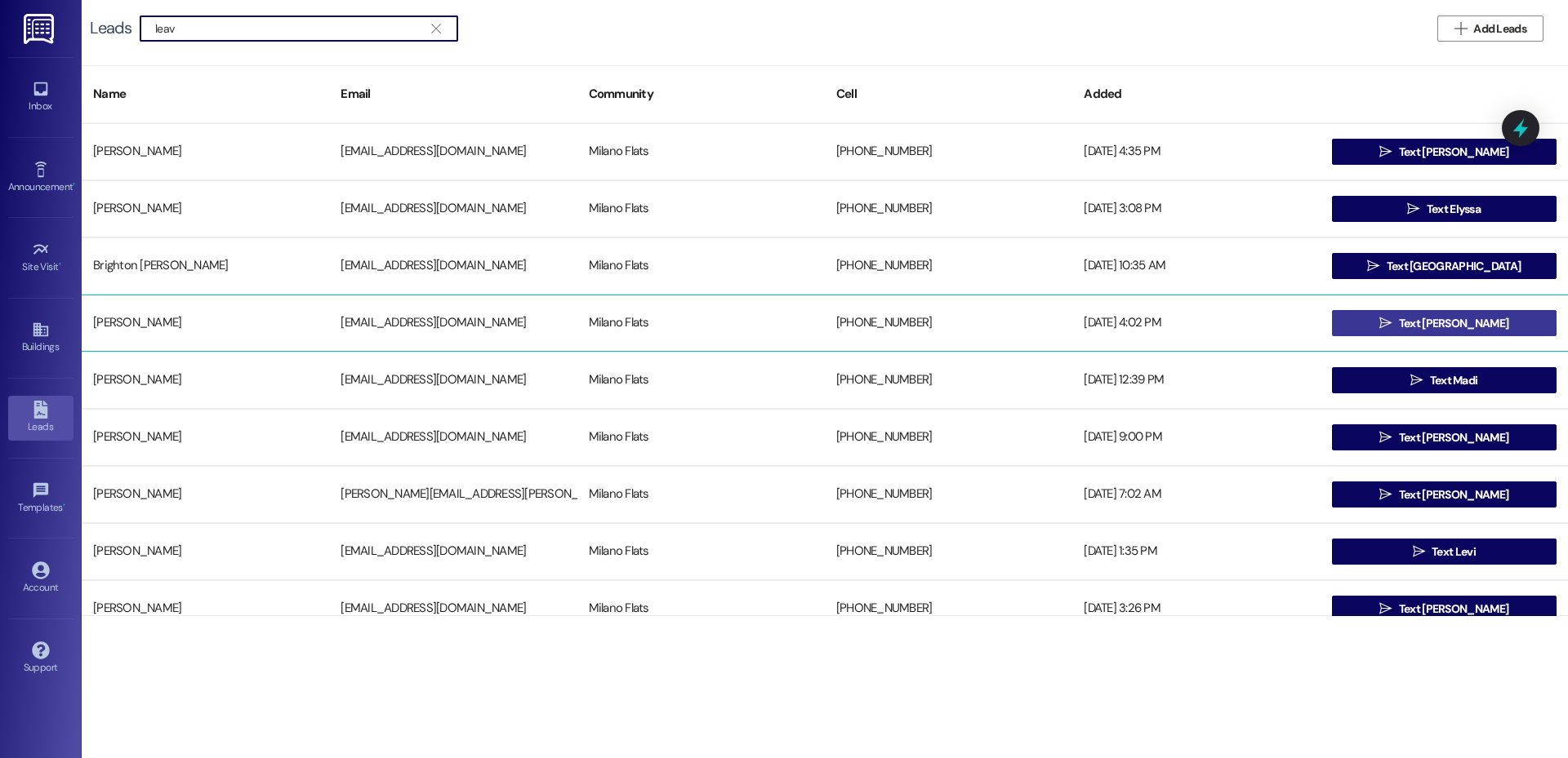
type input "leav"
click at [1400, 317] on span " Text [PERSON_NAME]" at bounding box center [1444, 324] width 135 height 25
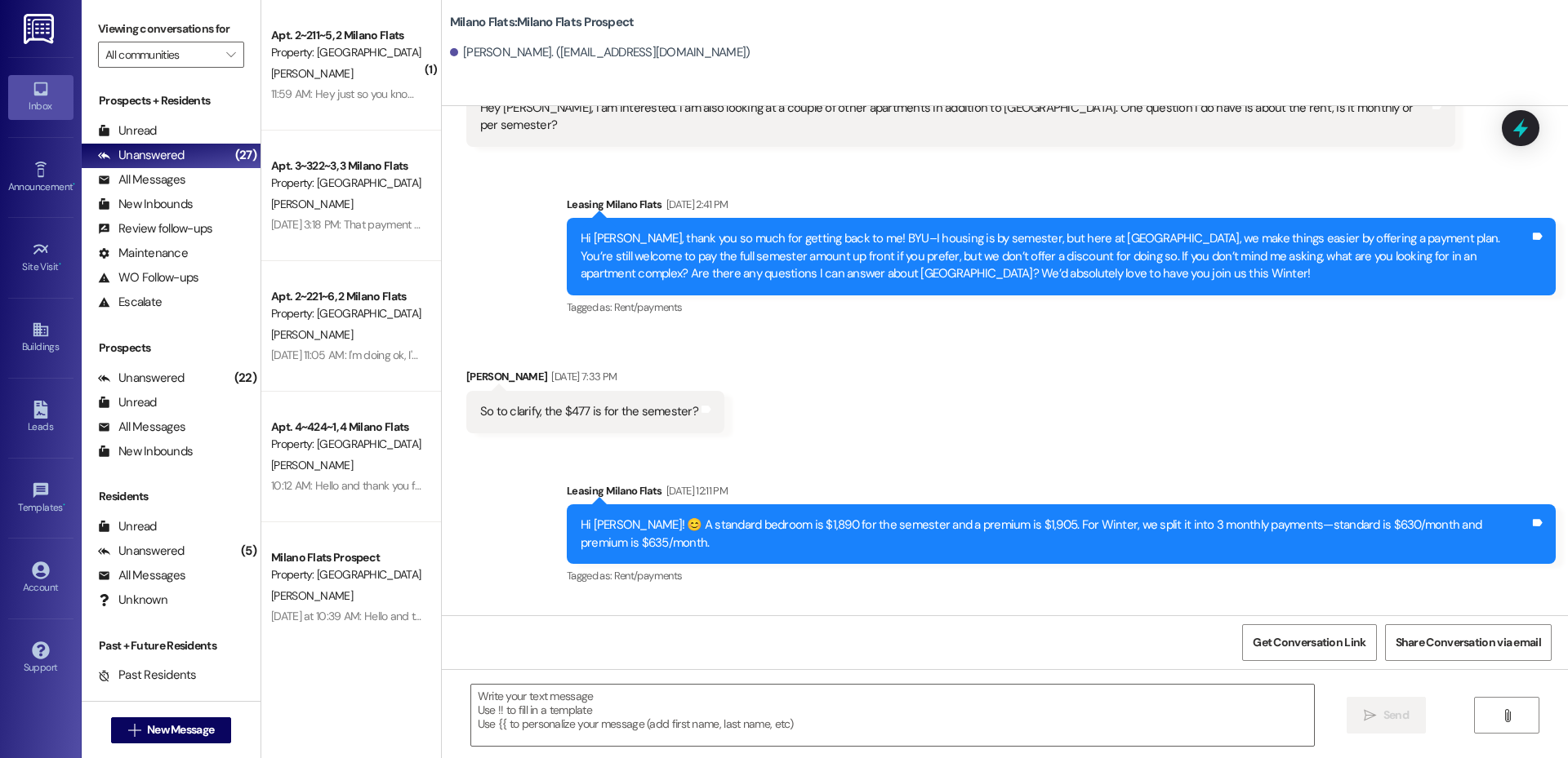
scroll to position [467, 0]
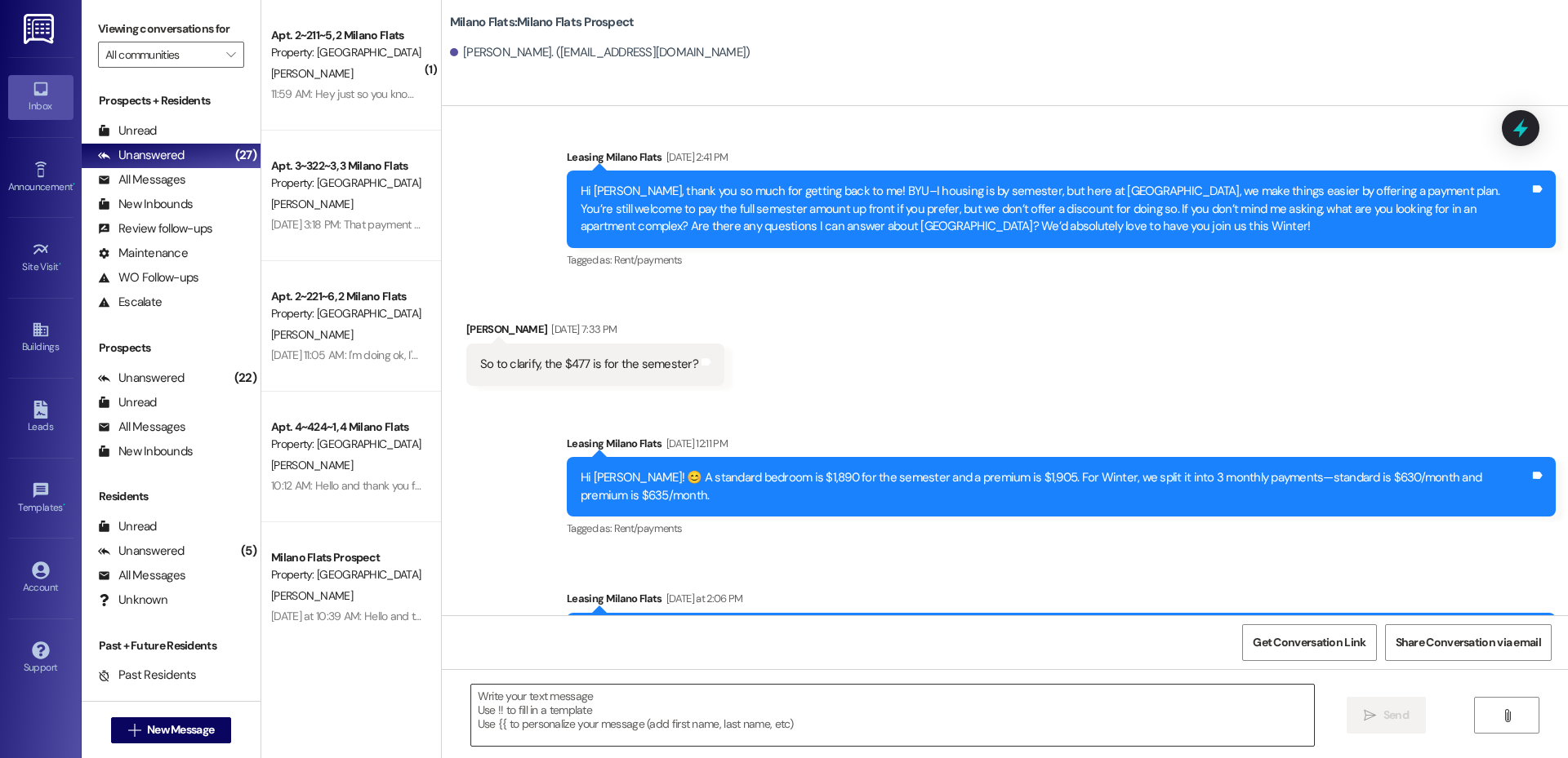
click at [631, 732] on textarea at bounding box center [893, 715] width 843 height 62
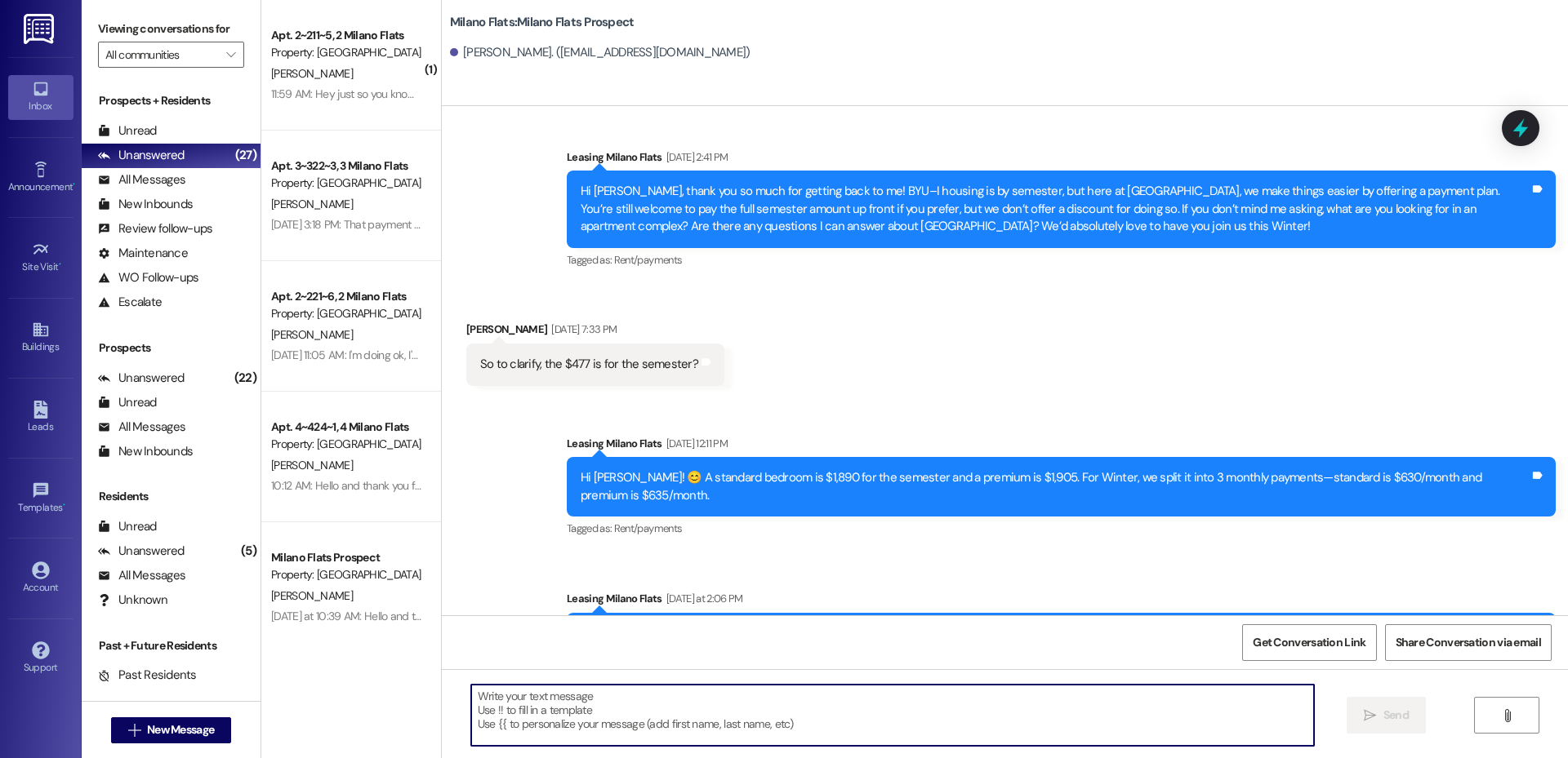
click at [641, 710] on textarea at bounding box center [893, 715] width 843 height 62
paste textarea "Hey Genesis, this is [PERSON_NAME] with Milano Flats! I'm so excited to see you…"
type textarea "Hey Genesis, this is [PERSON_NAME] with Milano Flats! I'm so excited to see you…"
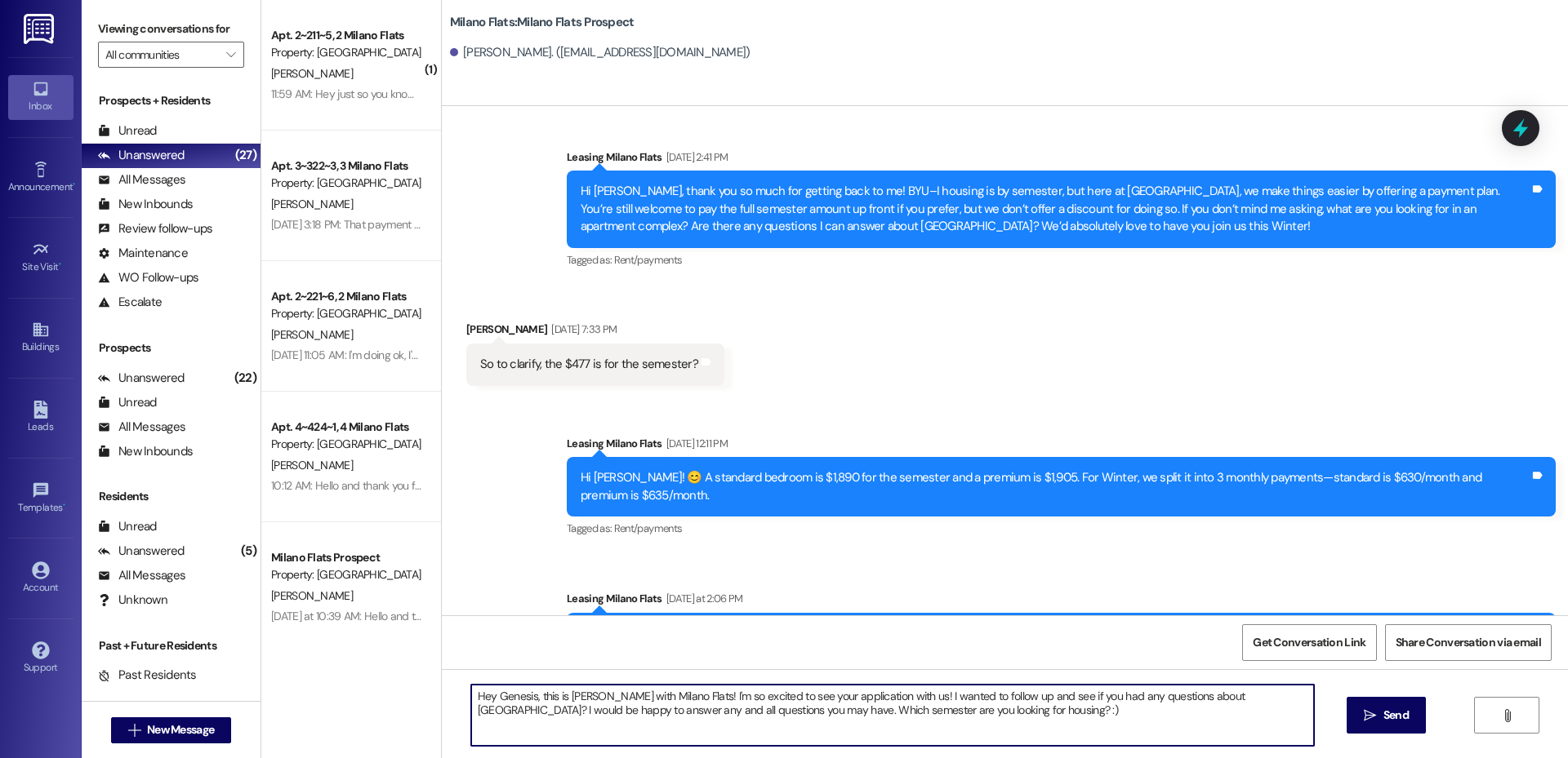
drag, startPoint x: 911, startPoint y: 708, endPoint x: 700, endPoint y: 721, distance: 211.4
click at [700, 721] on textarea "Hey Genesis, this is [PERSON_NAME] with Milano Flats! I'm so excited to see you…" at bounding box center [893, 715] width 843 height 62
click at [814, 714] on textarea "Hey Genesis, this is [PERSON_NAME] with Milano Flats! I'm so excited to see you…" at bounding box center [893, 715] width 843 height 62
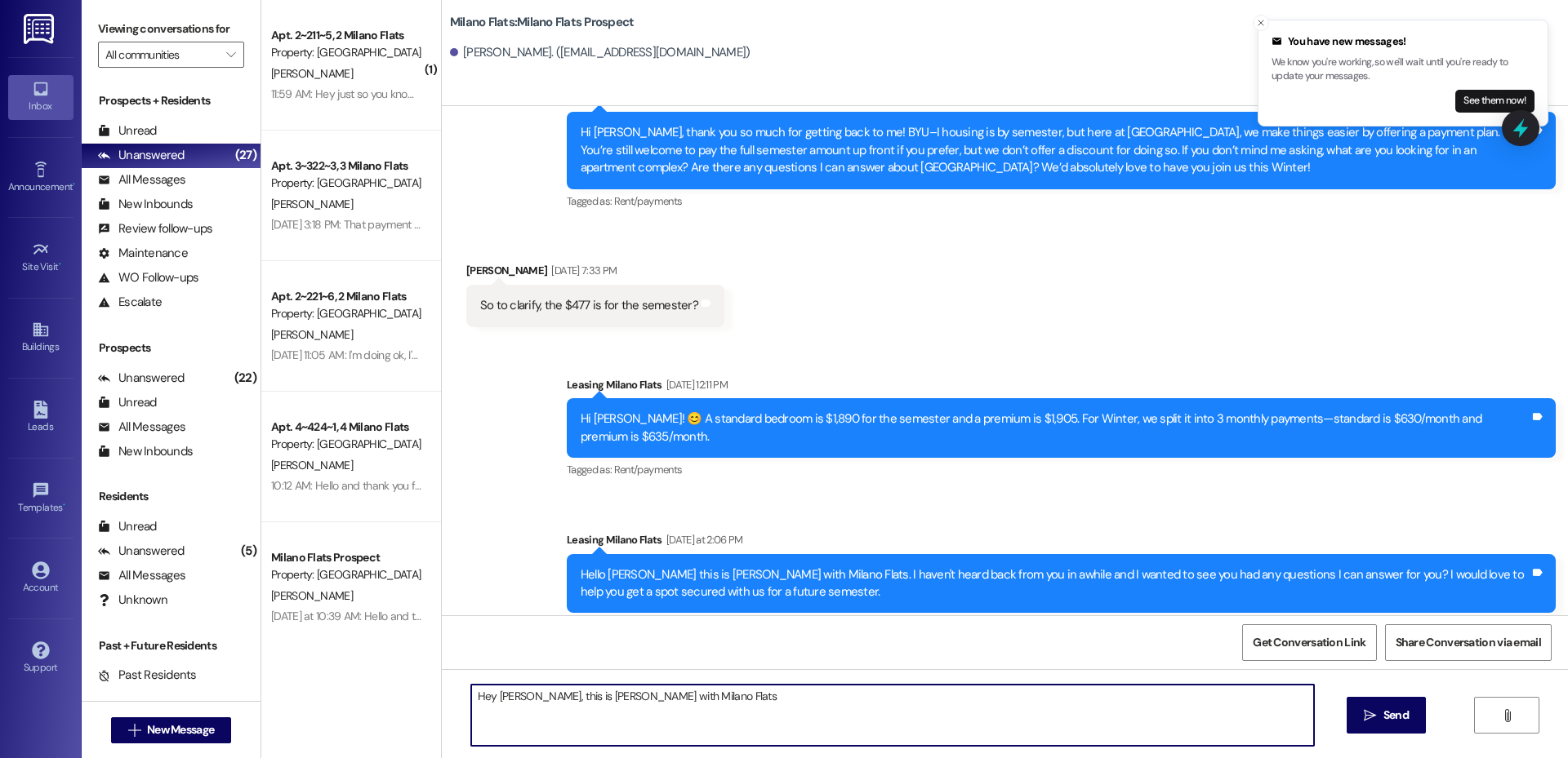
scroll to position [580, 0]
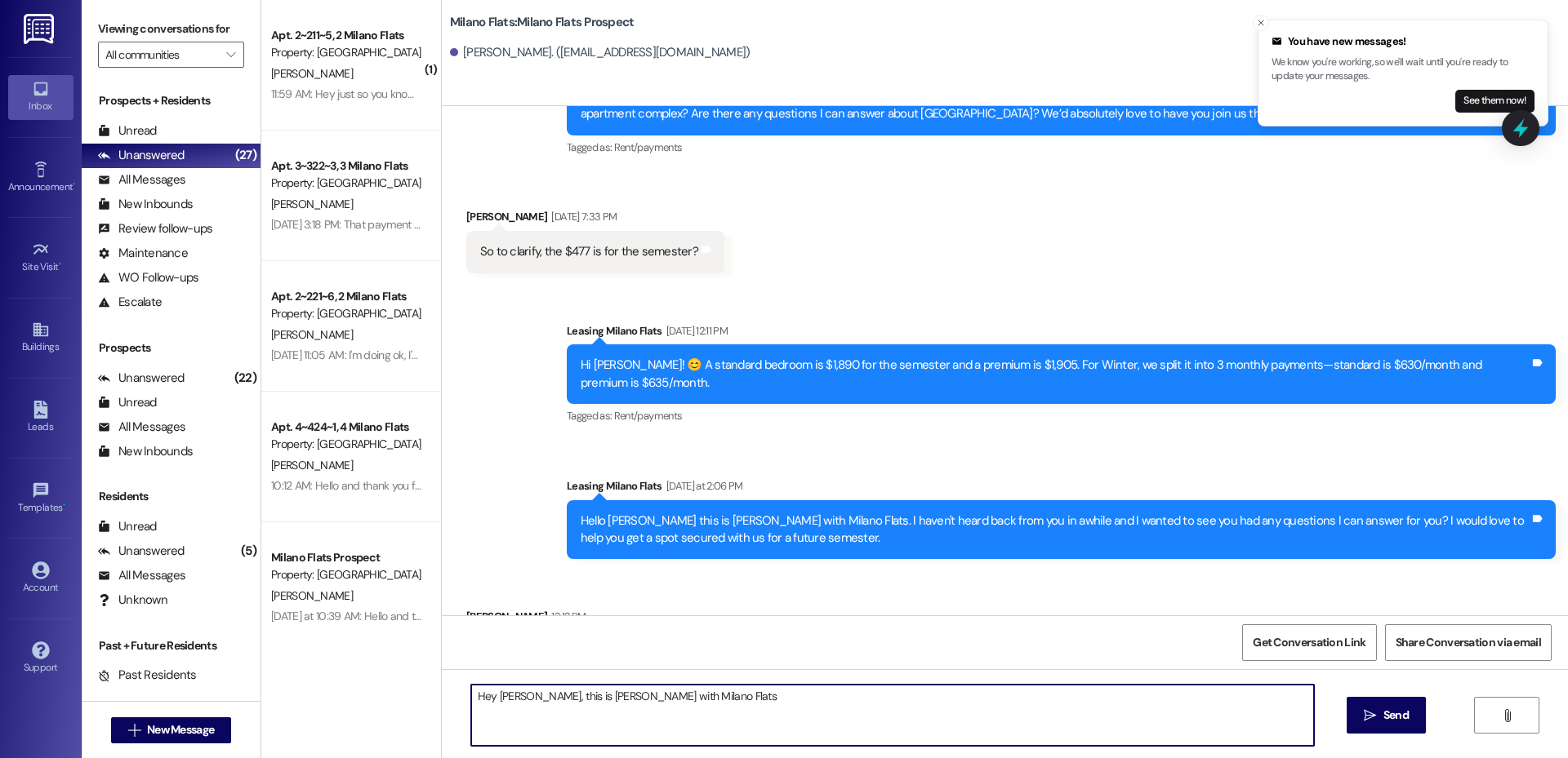
type textarea "Hey [PERSON_NAME], this is [PERSON_NAME] with Milano Flats!"
type textarea "Thank you for letting me know. :)"
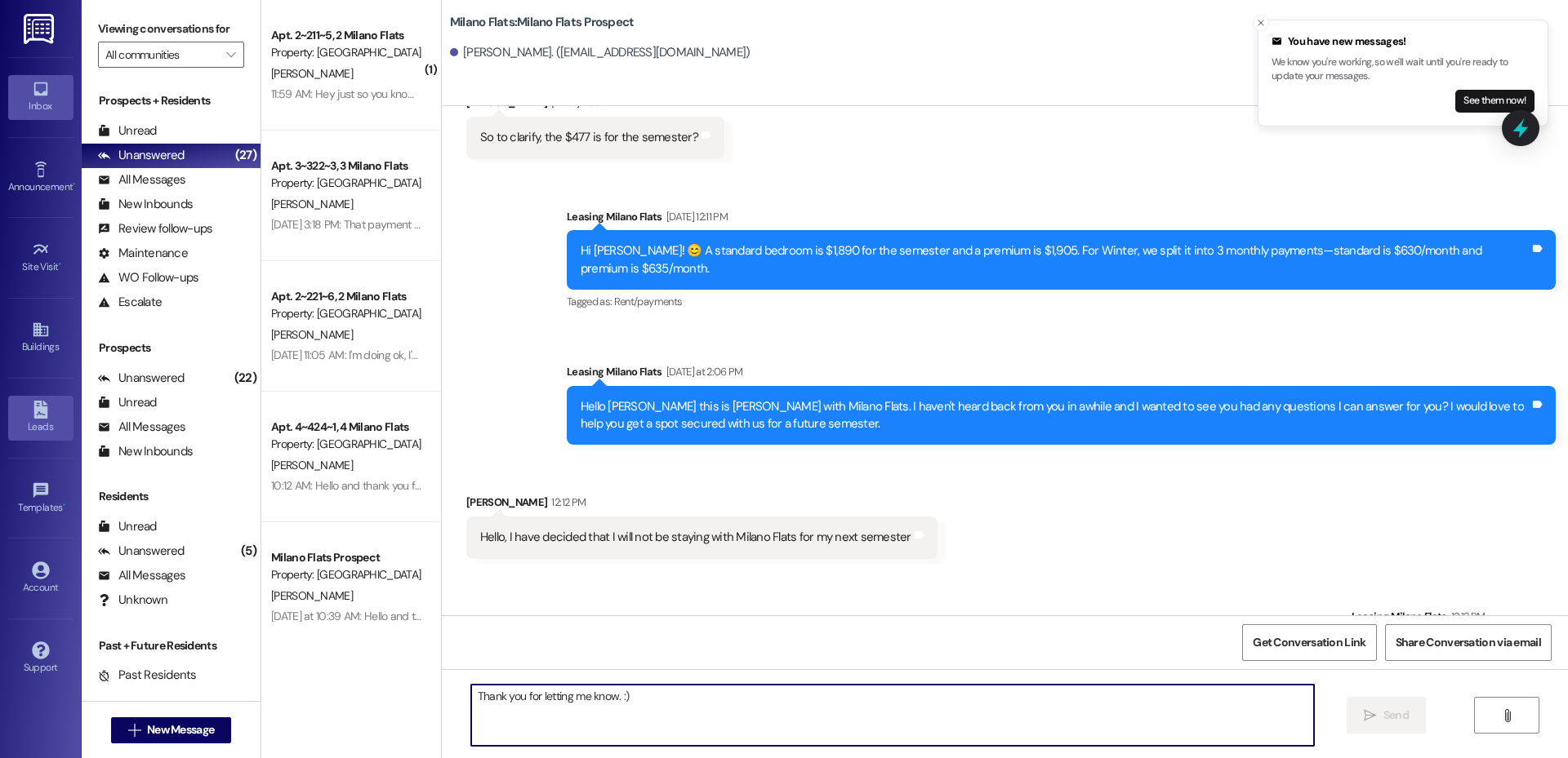
click at [39, 427] on div "Leads" at bounding box center [41, 427] width 81 height 16
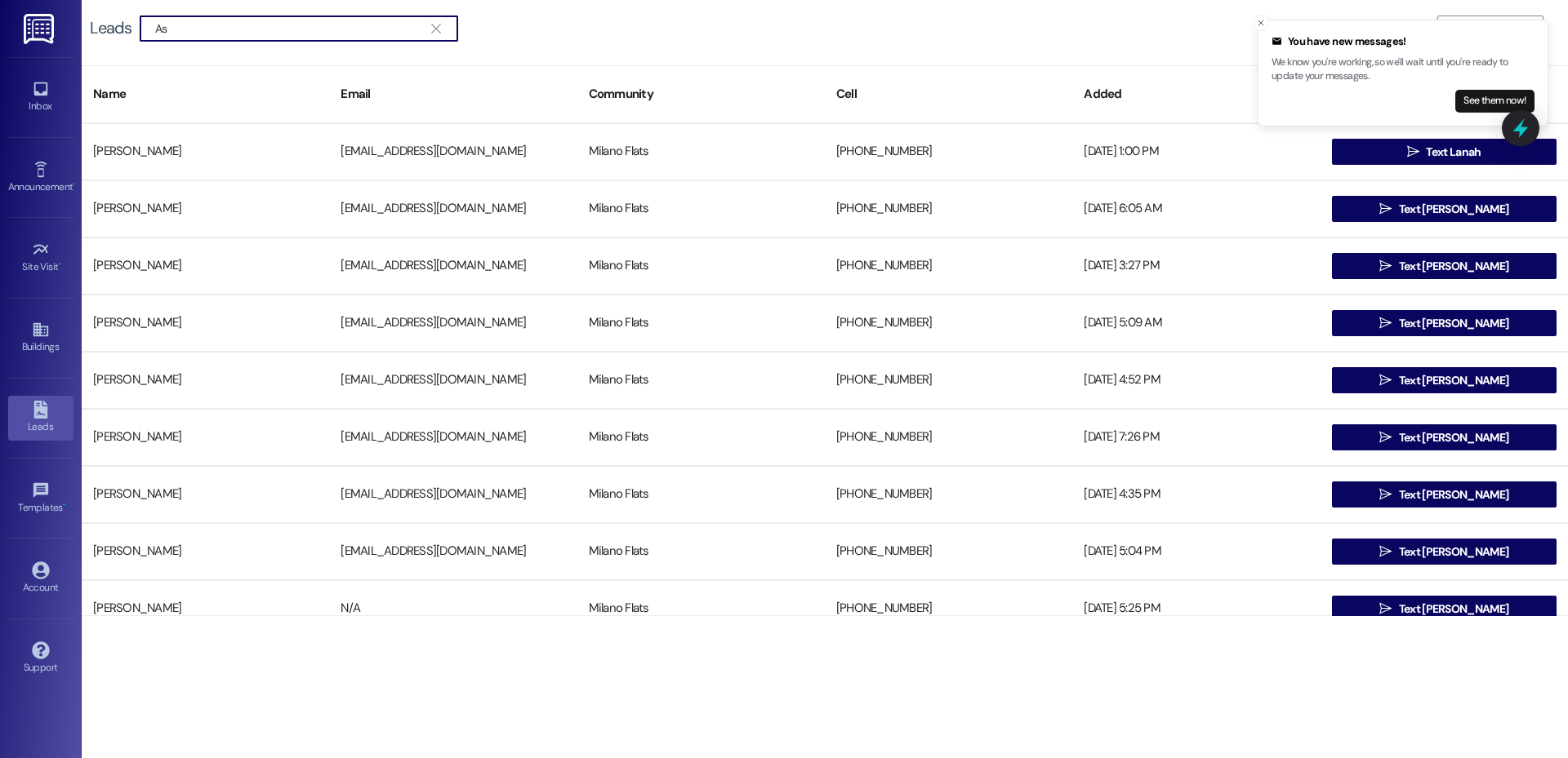
type input "A"
type input "c"
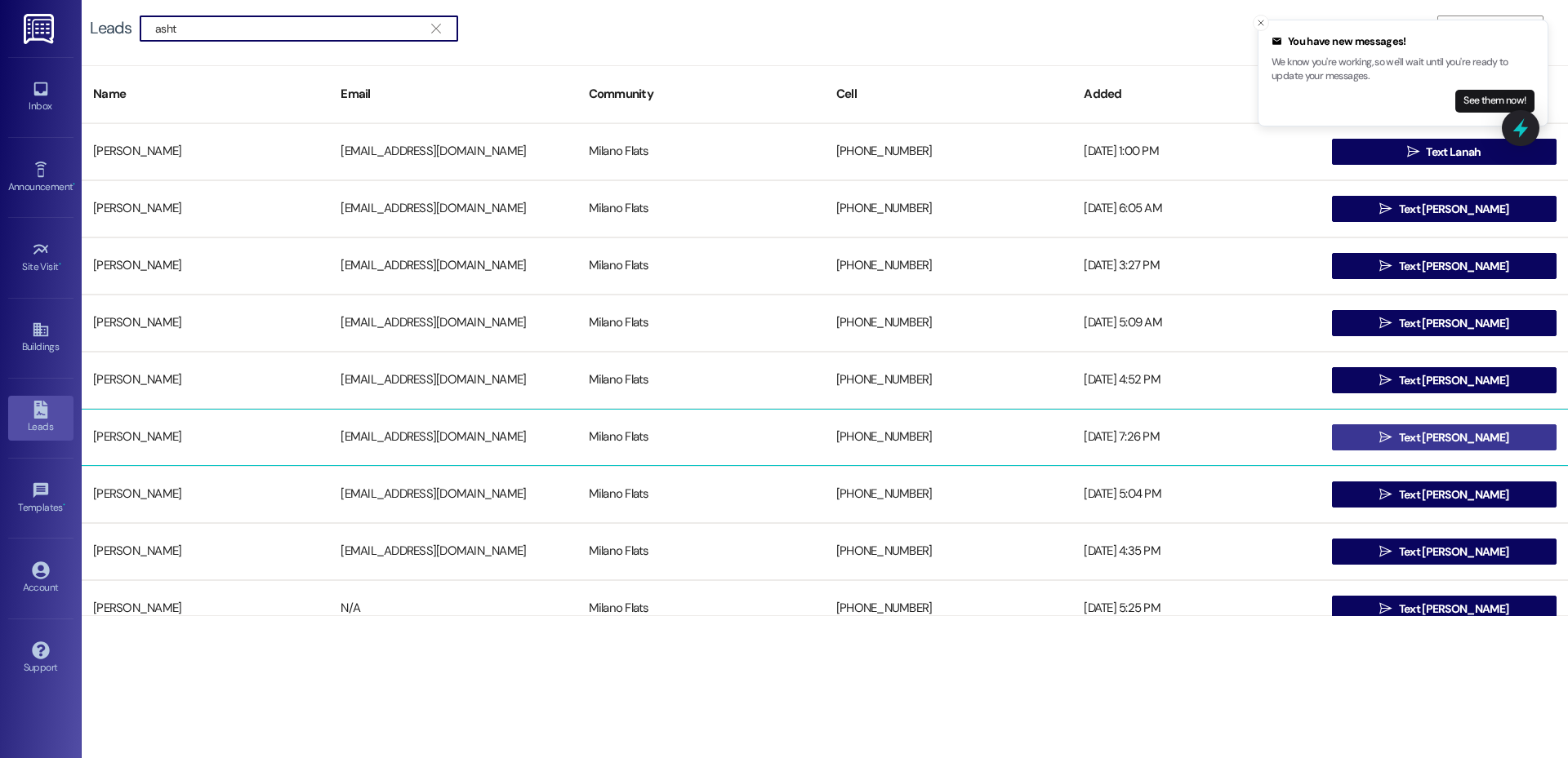
type input "asht"
click at [1386, 443] on button " Text [PERSON_NAME]" at bounding box center [1444, 438] width 224 height 26
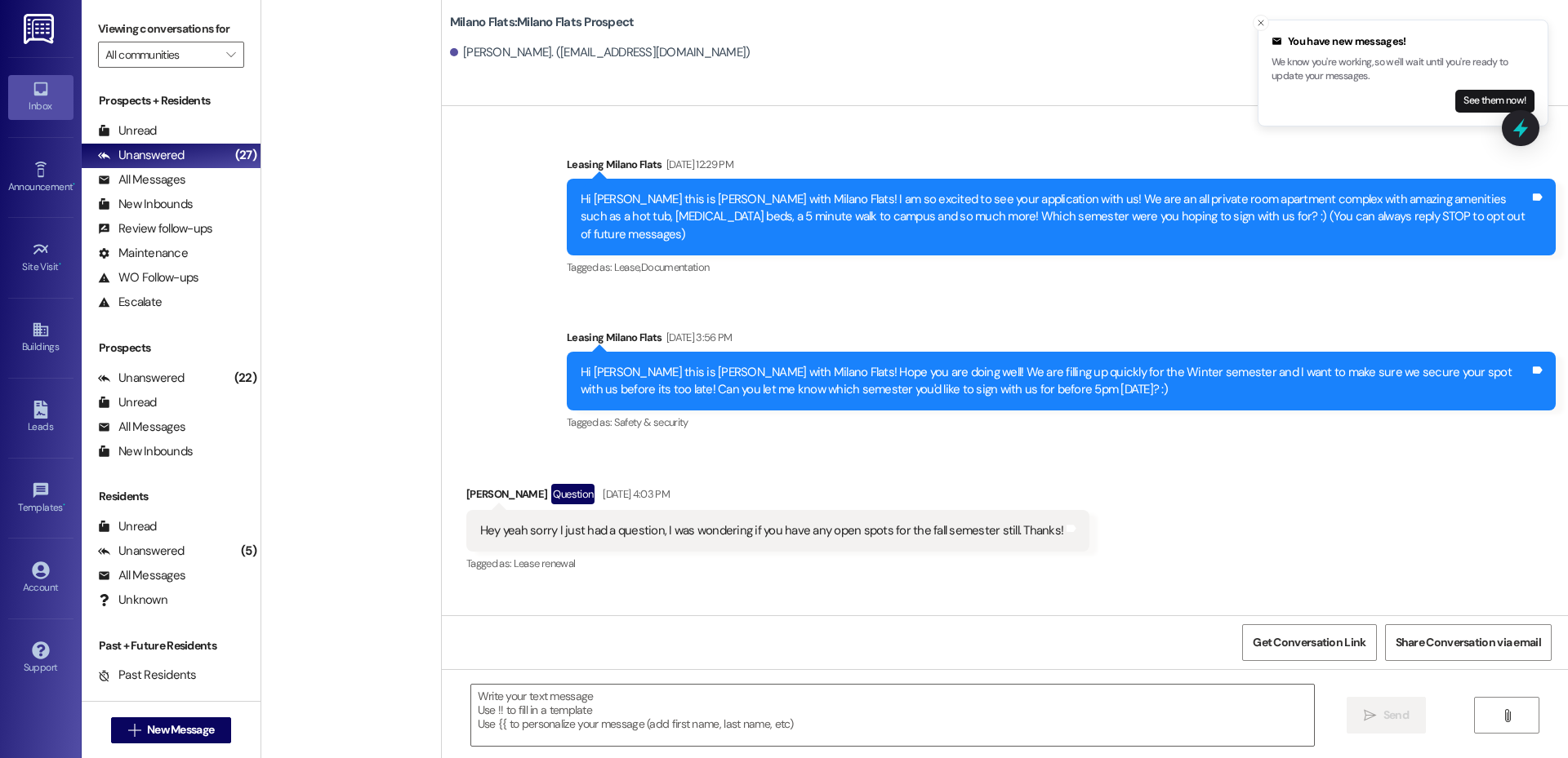
scroll to position [24008, 0]
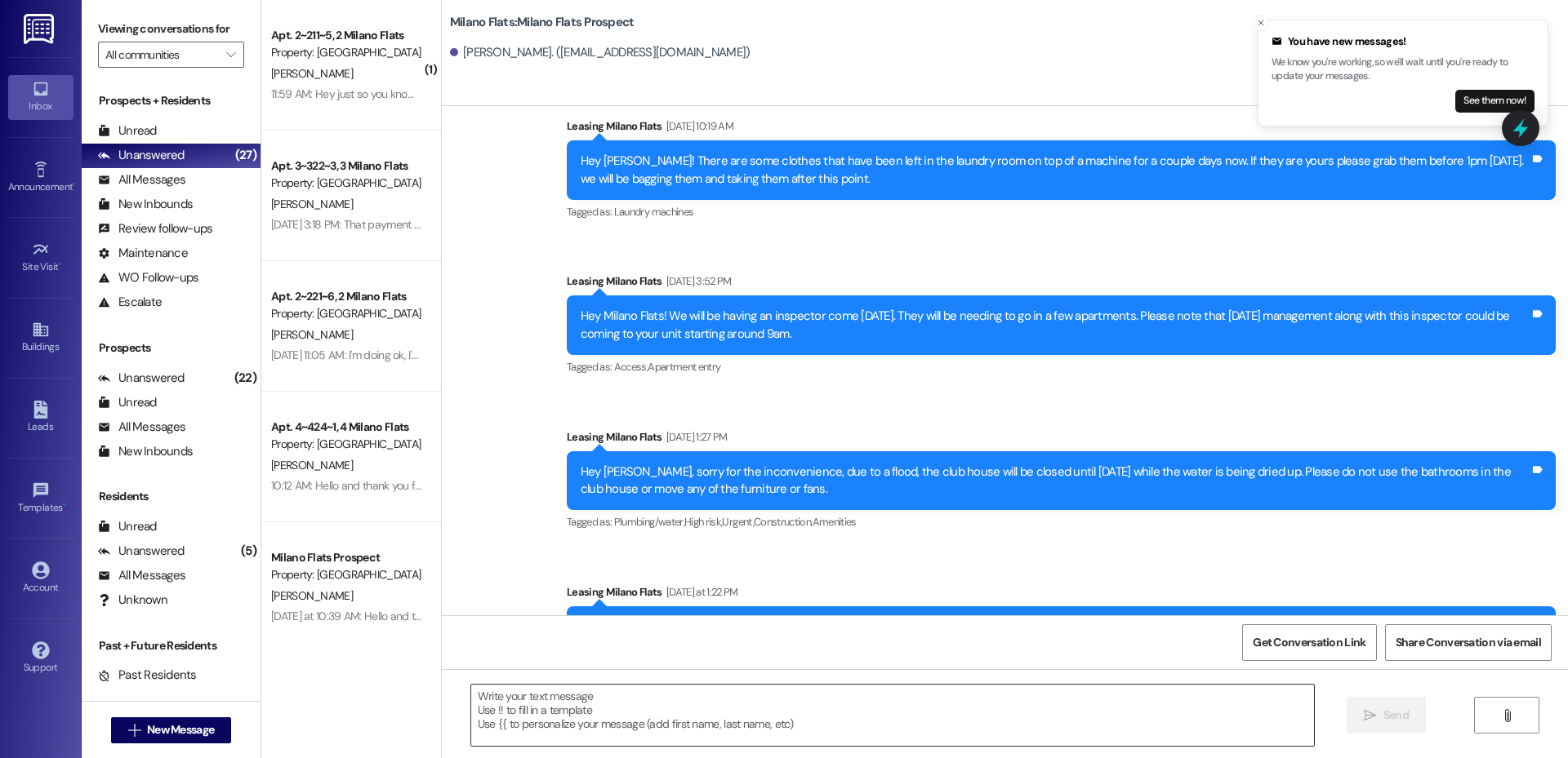
click at [879, 684] on div at bounding box center [893, 715] width 845 height 62
click at [873, 714] on textarea at bounding box center [893, 715] width 843 height 62
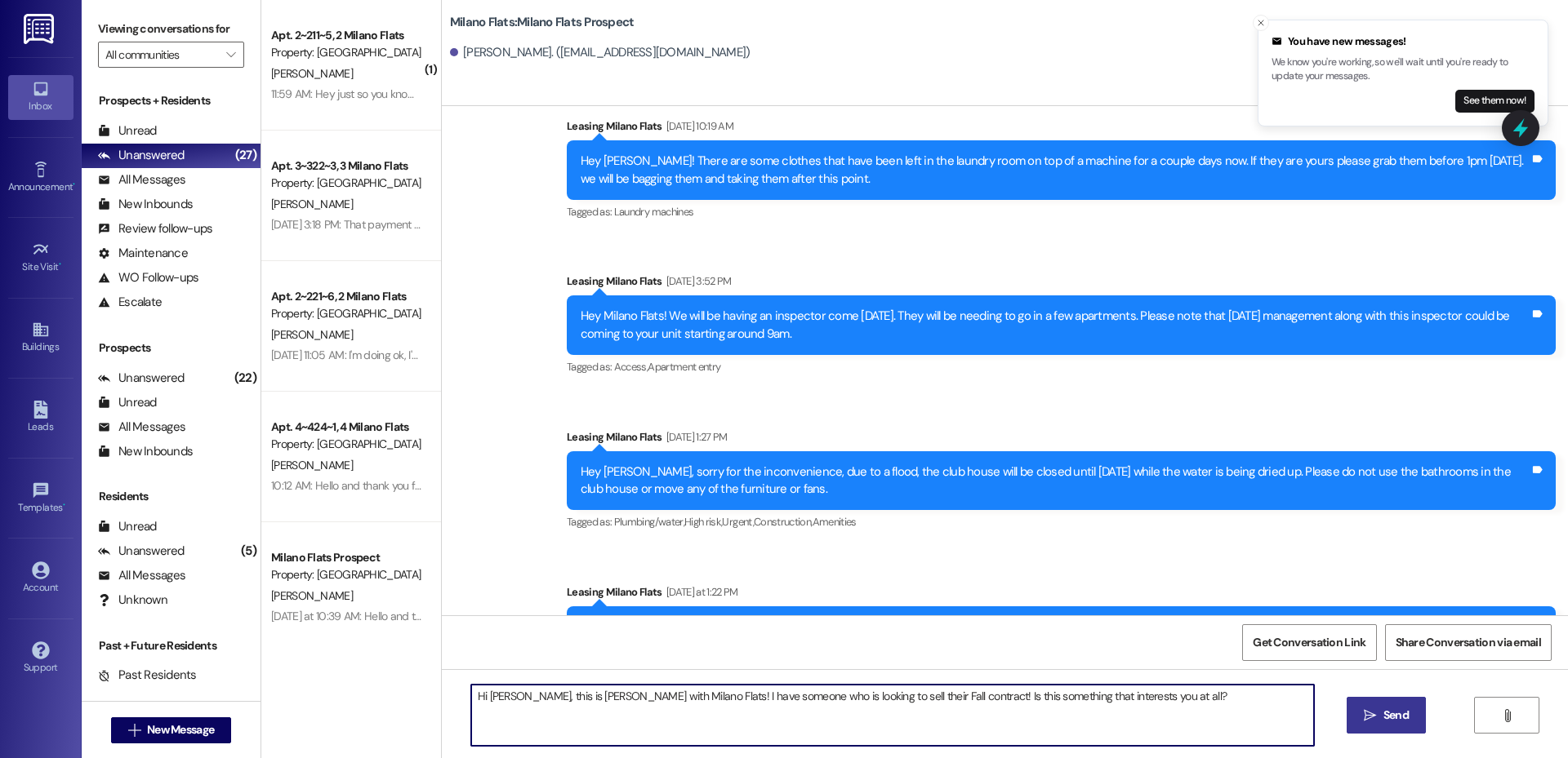
type textarea "Hi [PERSON_NAME], this is [PERSON_NAME] with Milano Flats! I have someone who i…"
click at [1351, 723] on button " Send" at bounding box center [1387, 715] width 80 height 37
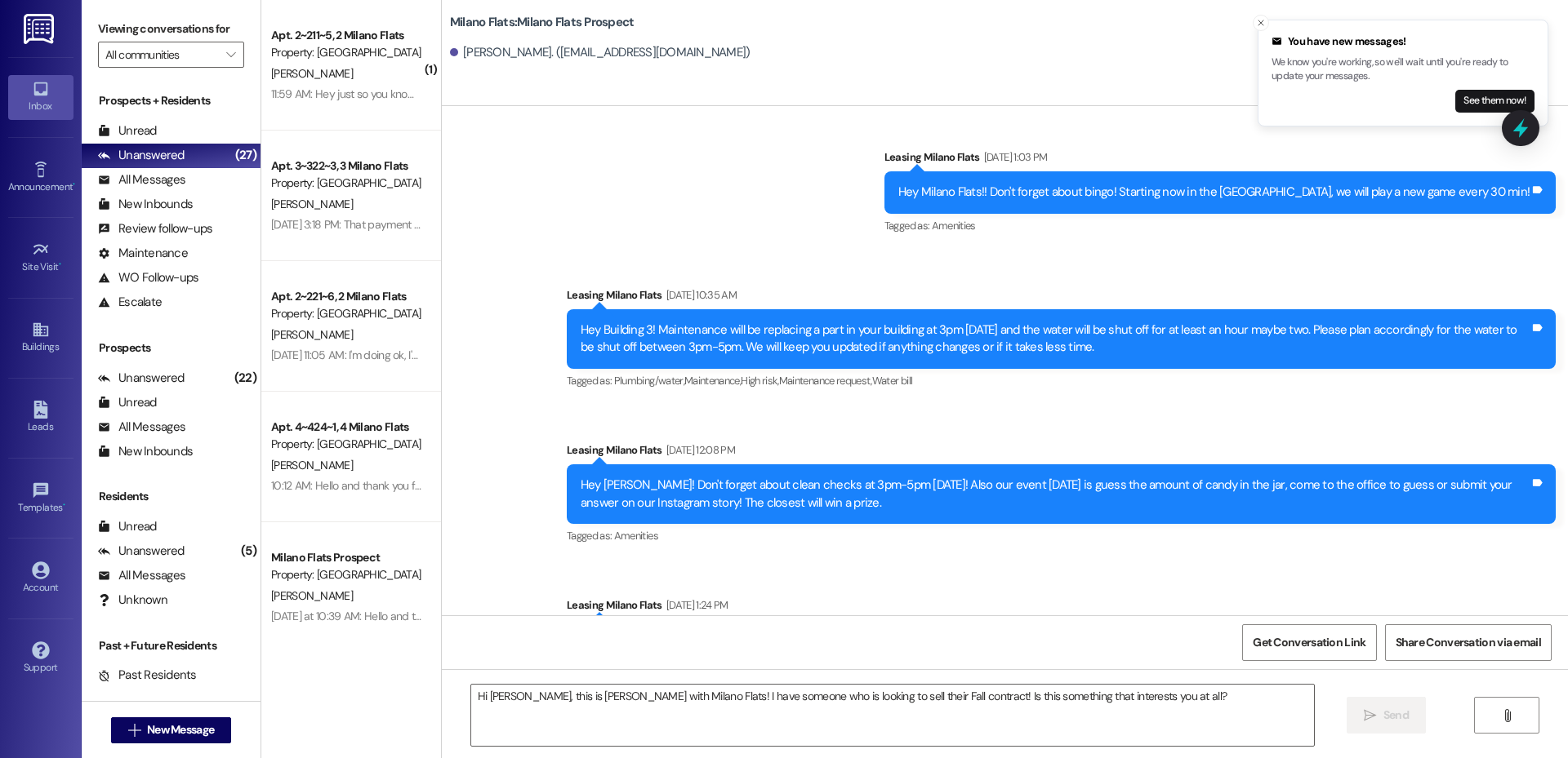
scroll to position [14888, 0]
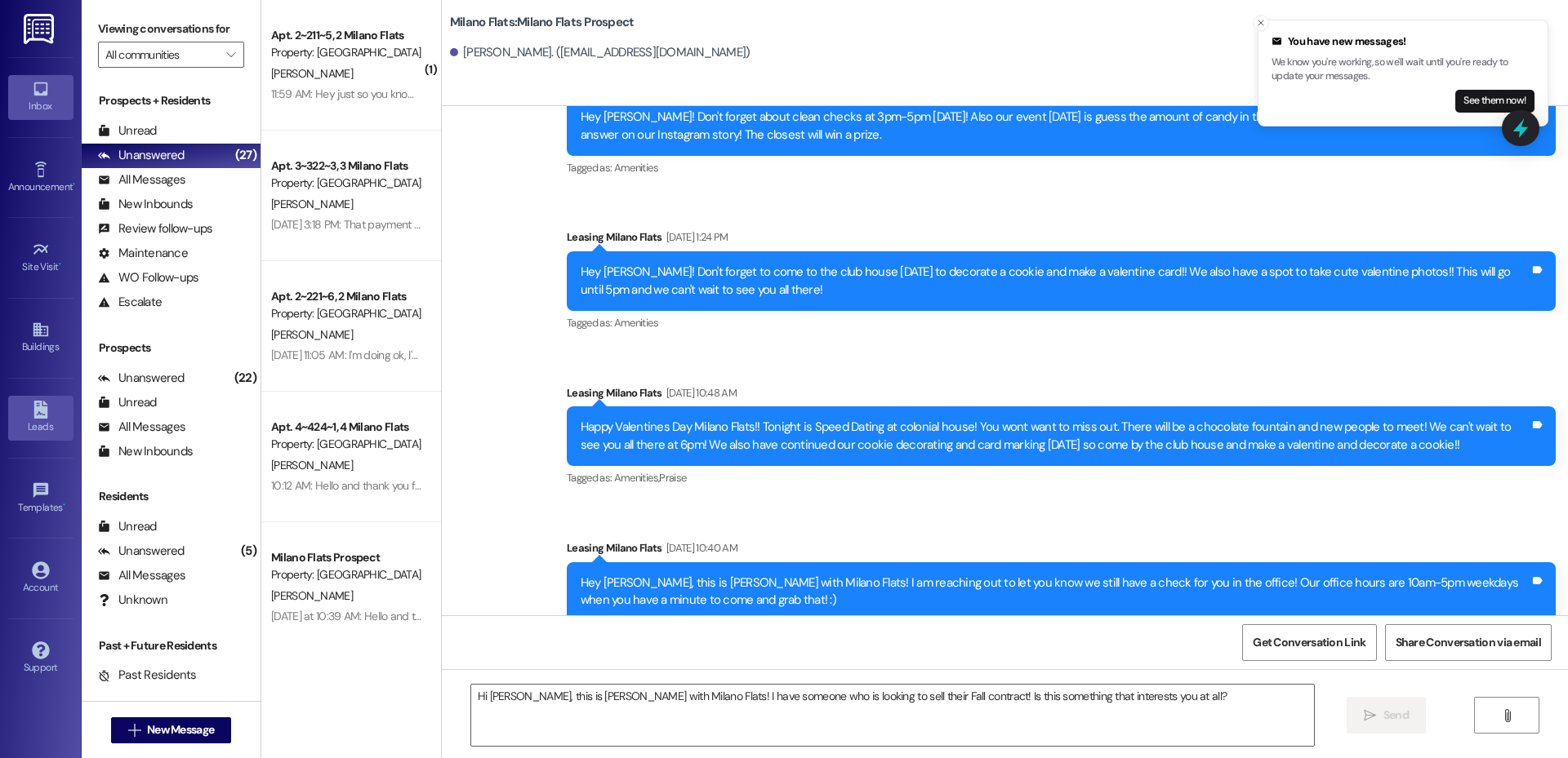
click at [54, 431] on div "Leads" at bounding box center [41, 427] width 81 height 16
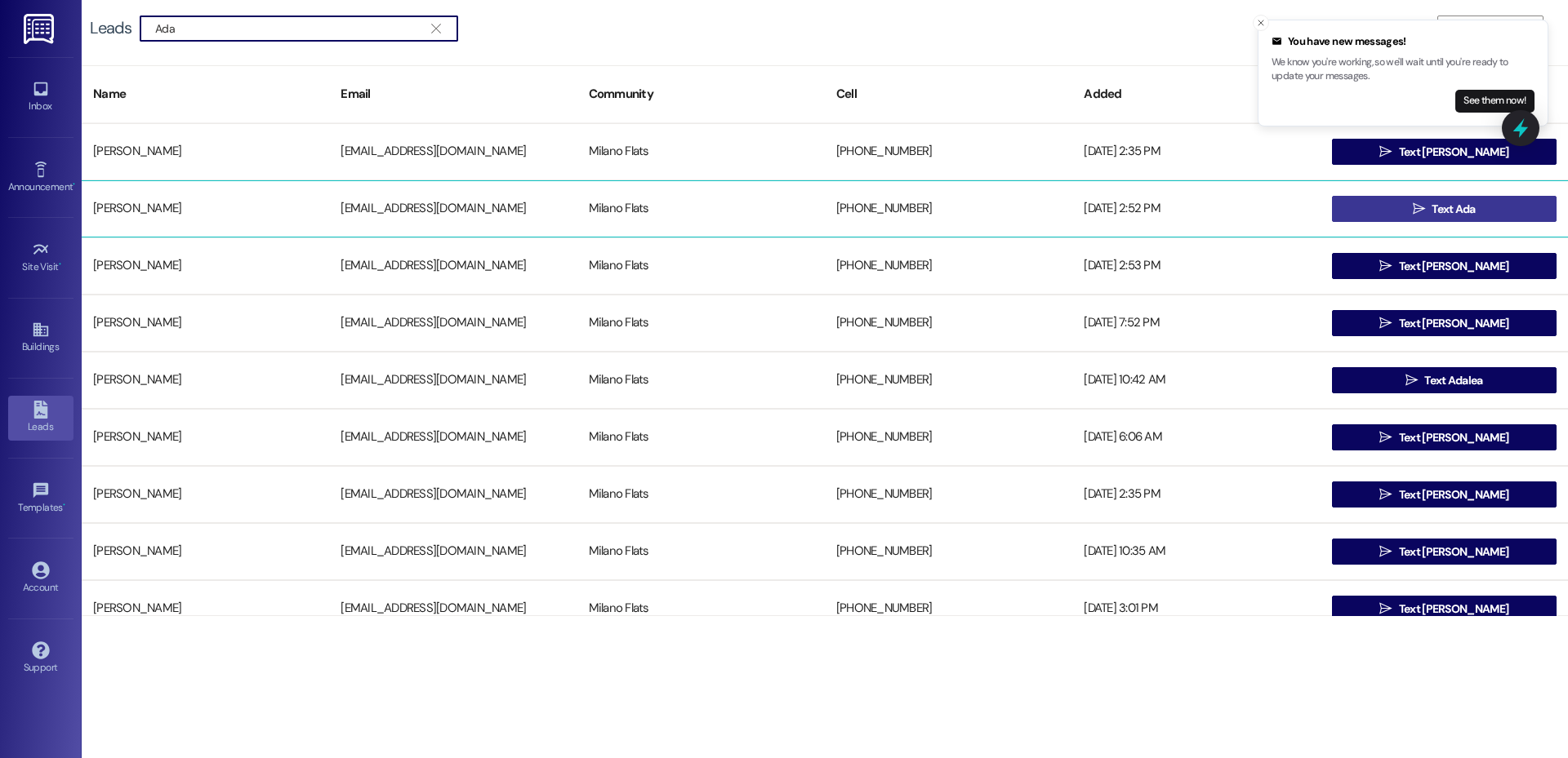
type input "Ada"
click at [1429, 212] on span "Text Ada" at bounding box center [1453, 209] width 50 height 17
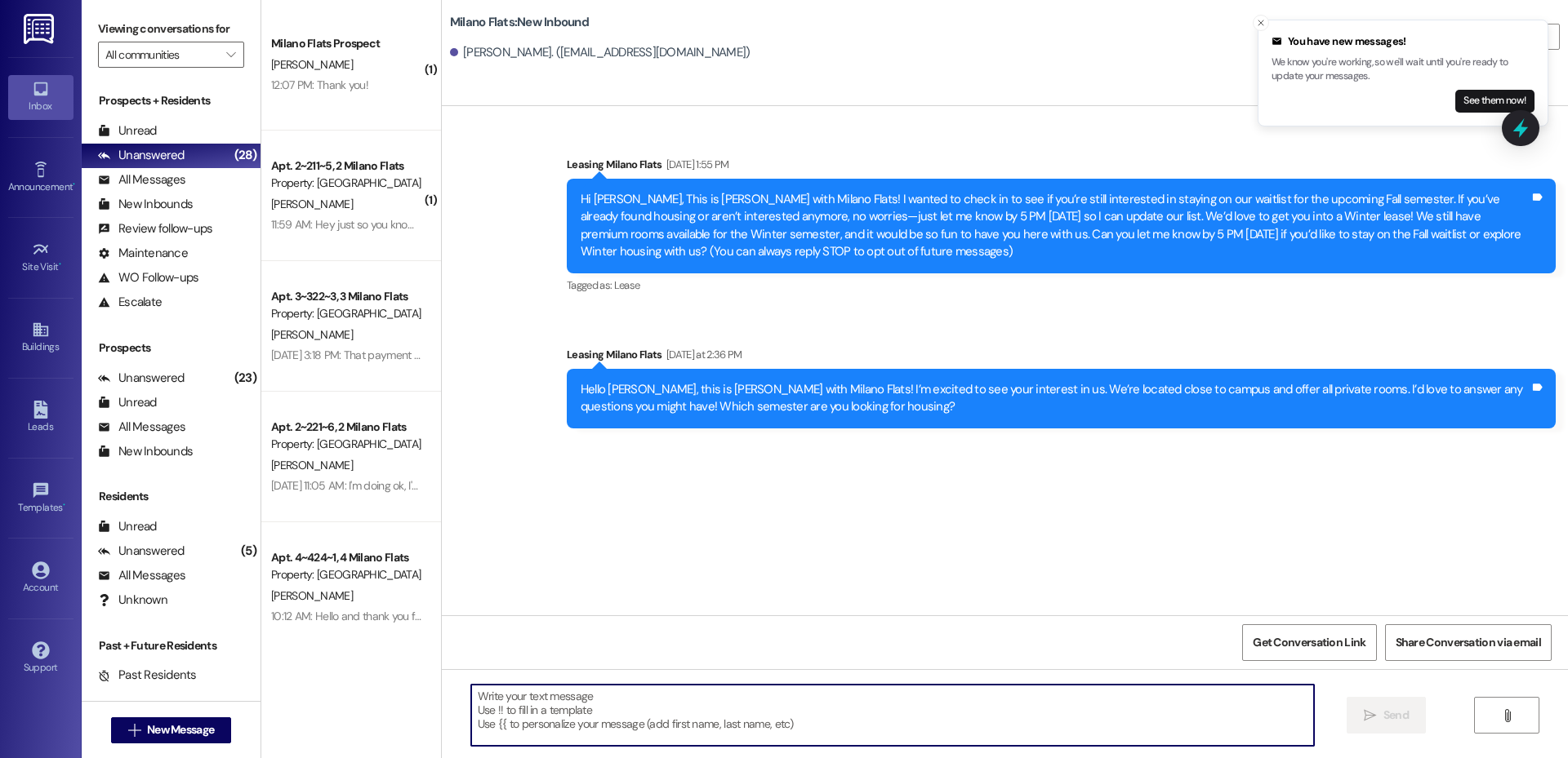
click at [652, 728] on textarea at bounding box center [893, 715] width 843 height 62
type textarea "Hey"
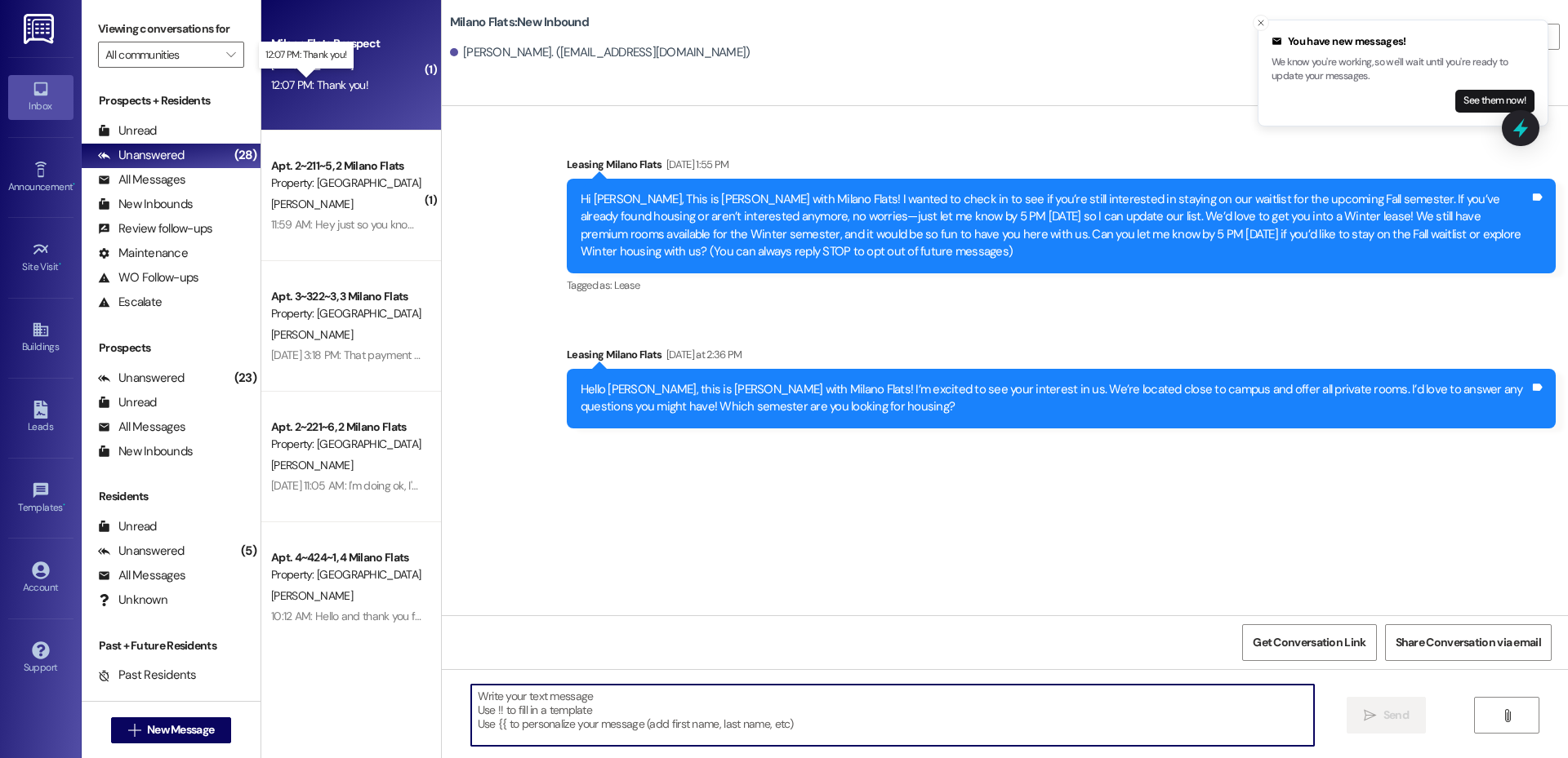
click at [350, 87] on div "12:07 PM: Thank you! 12:07 PM: Thank you!" at bounding box center [319, 85] width 98 height 15
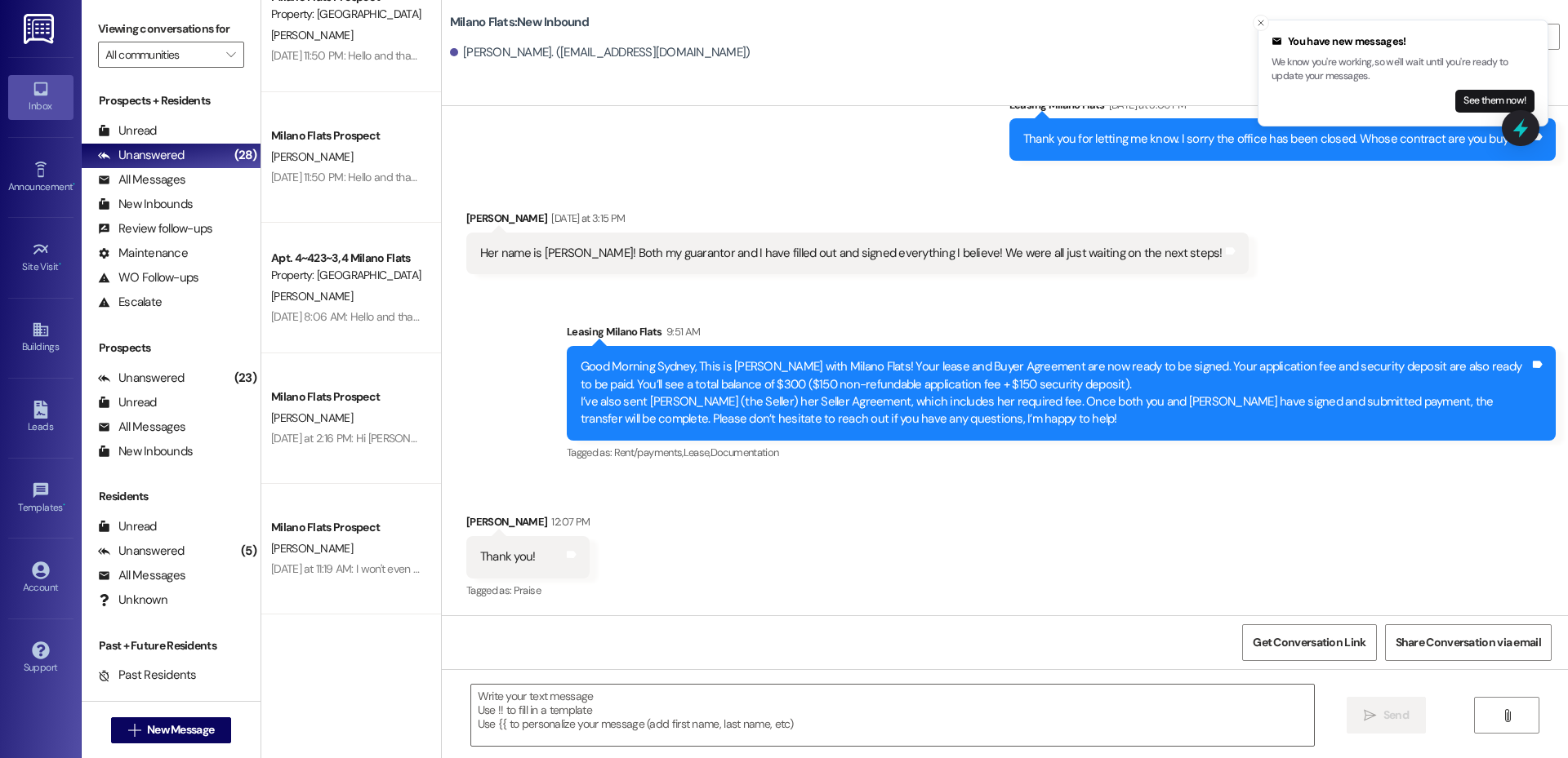
scroll to position [2623, 0]
